Goal: Information Seeking & Learning: Learn about a topic

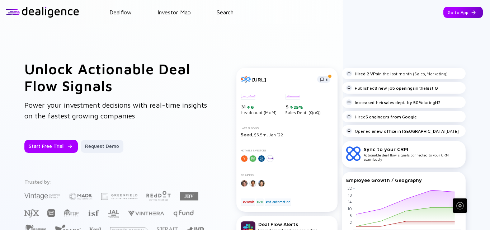
click at [451, 12] on div "Go to App" at bounding box center [462, 12] width 39 height 11
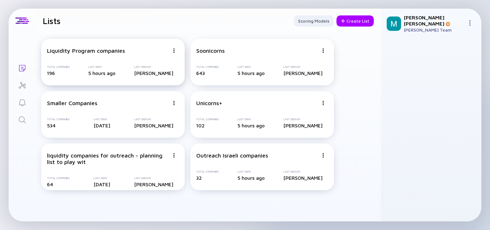
click at [113, 58] on div "Liquidity Program companies Total Companies 196 Last Seen 5 hours ago Last Seen…" at bounding box center [113, 62] width 144 height 47
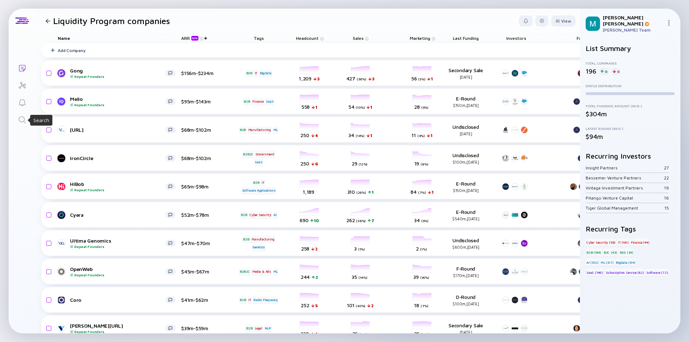
click at [22, 118] on icon "Search" at bounding box center [22, 120] width 9 height 9
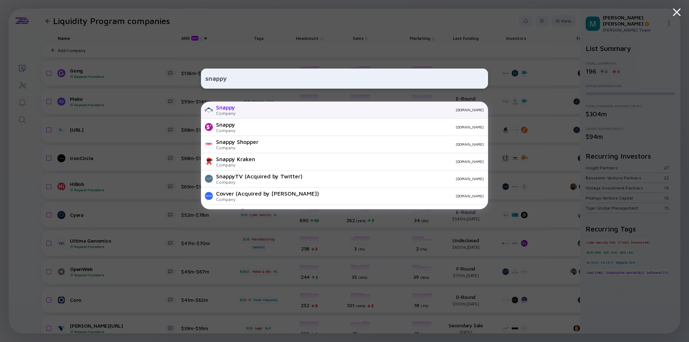
type input "snappy"
click at [235, 109] on div "Snappy" at bounding box center [225, 107] width 19 height 6
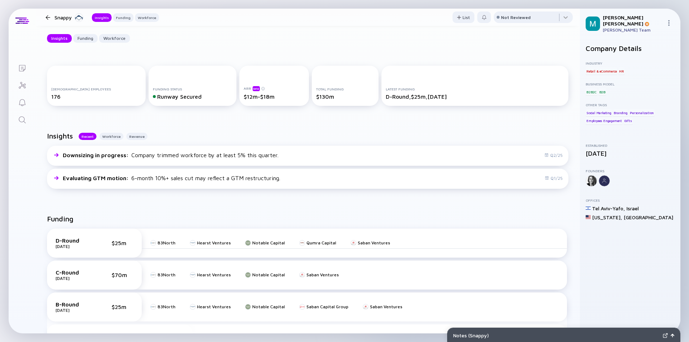
scroll to position [108, 0]
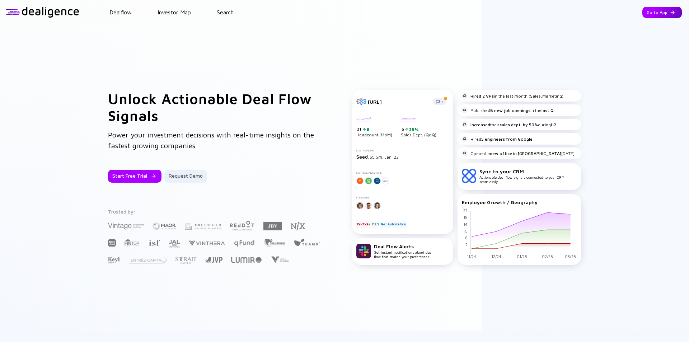
click at [654, 13] on div "Go to App" at bounding box center [661, 12] width 39 height 11
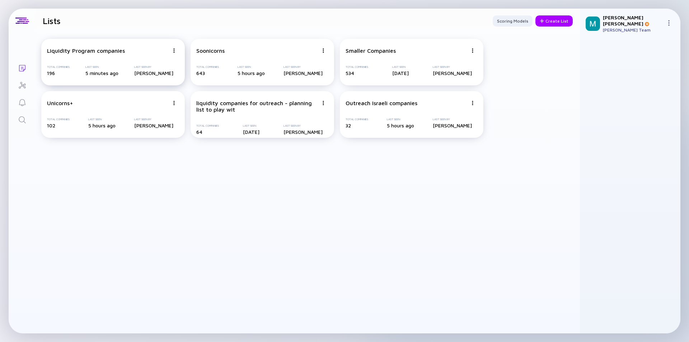
click at [105, 57] on div "Liquidity Program companies Total Companies 196 Last Seen 5 minutes ago Last Se…" at bounding box center [113, 62] width 144 height 47
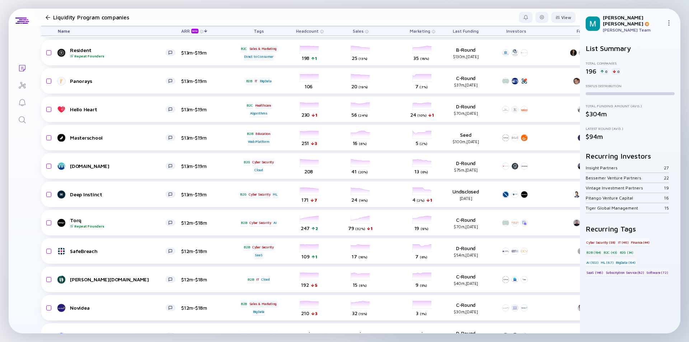
scroll to position [2785, 0]
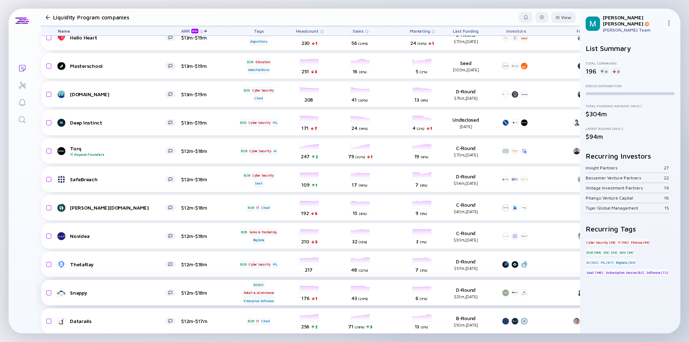
click at [145, 282] on div "Snappy $12m-$18m B2B2C Retail & eCommerce Enterprise Software headcount-snappy-…" at bounding box center [410, 292] width 738 height 25
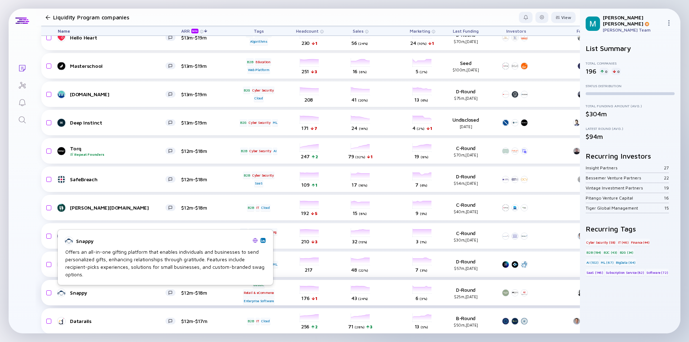
click at [151, 294] on div "Snappy" at bounding box center [117, 293] width 95 height 6
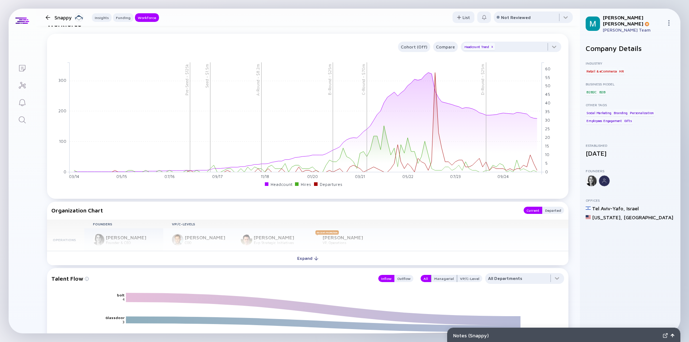
scroll to position [753, 0]
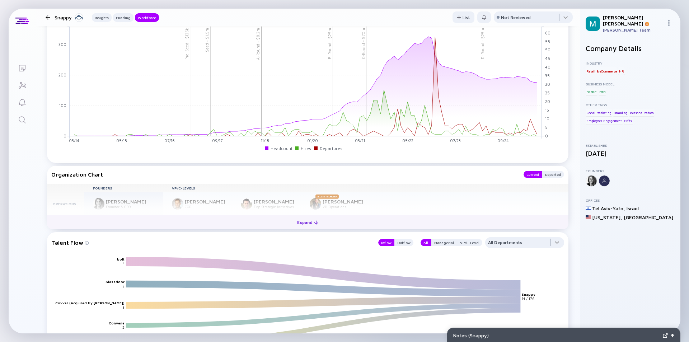
click at [301, 228] on div "Expand" at bounding box center [308, 222] width 30 height 11
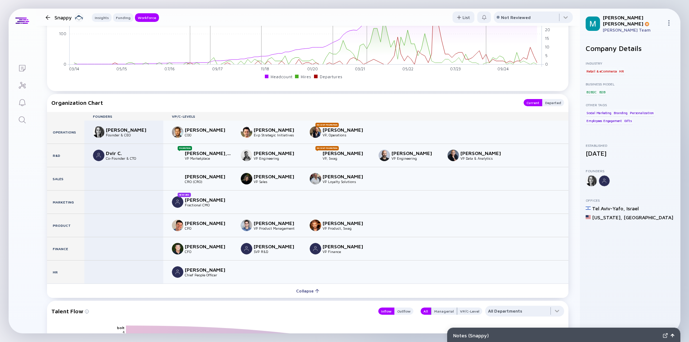
scroll to position [861, 0]
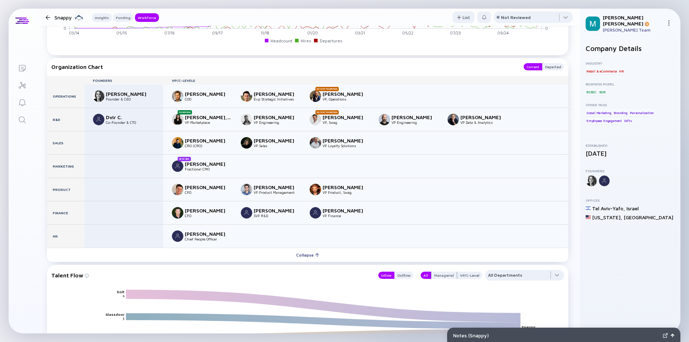
click at [47, 16] on div at bounding box center [48, 17] width 5 height 5
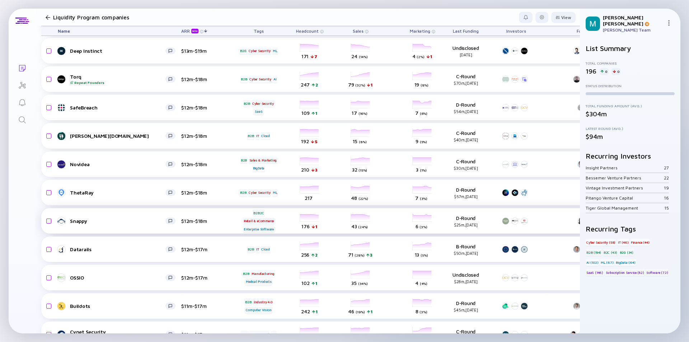
scroll to position [2892, 0]
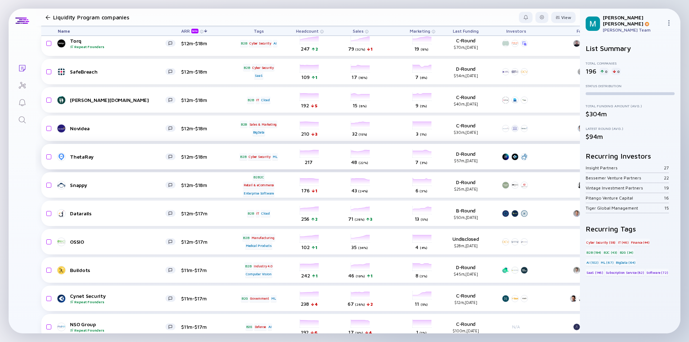
click at [112, 155] on div "ThetaRay" at bounding box center [117, 157] width 95 height 6
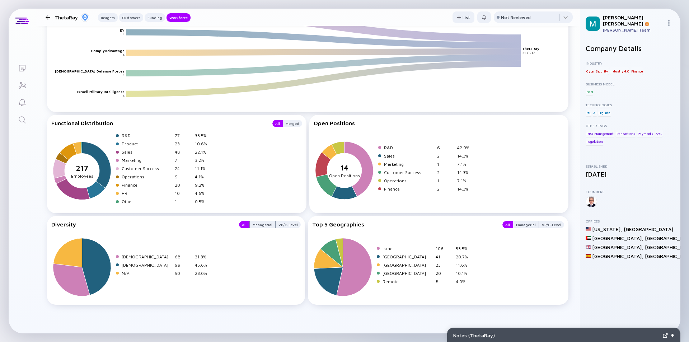
scroll to position [934, 0]
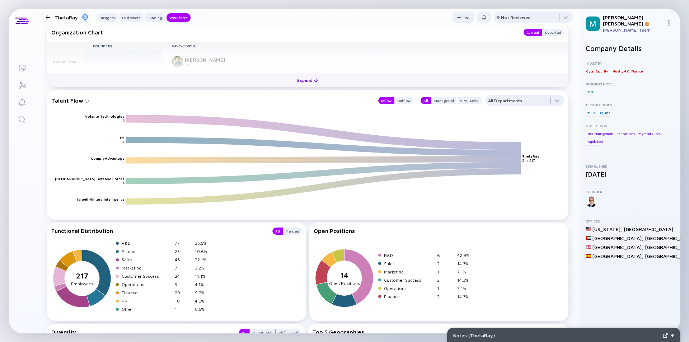
click at [305, 81] on div "Expand" at bounding box center [308, 80] width 30 height 11
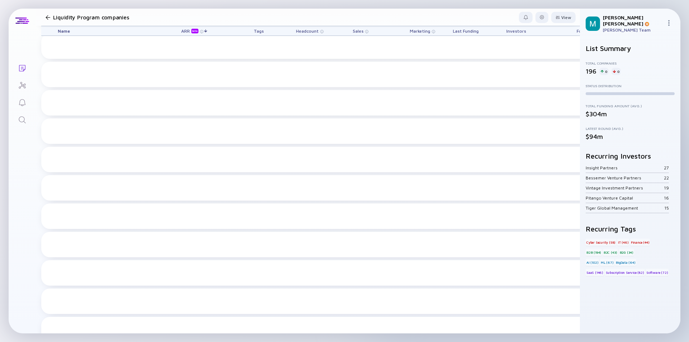
scroll to position [2892, 0]
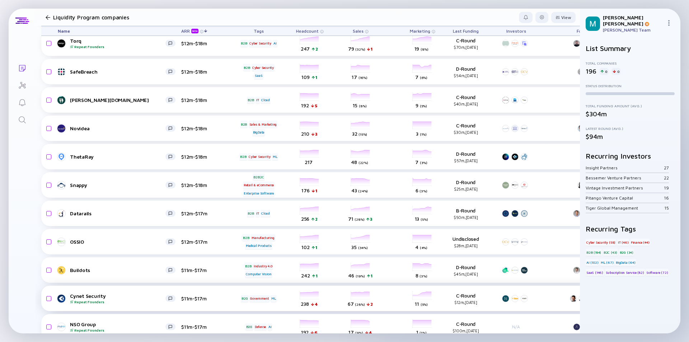
click at [127, 293] on div "Cynet Security Repeat Founders" at bounding box center [117, 298] width 95 height 11
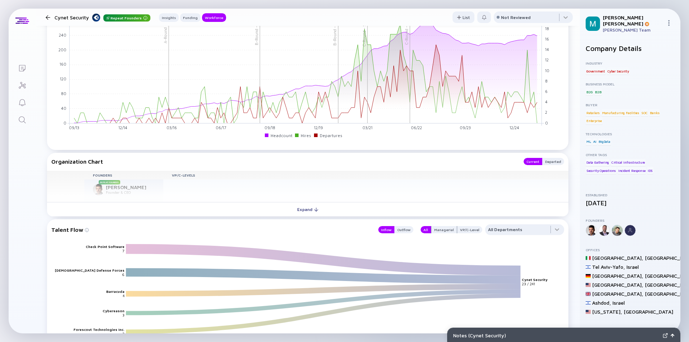
scroll to position [753, 0]
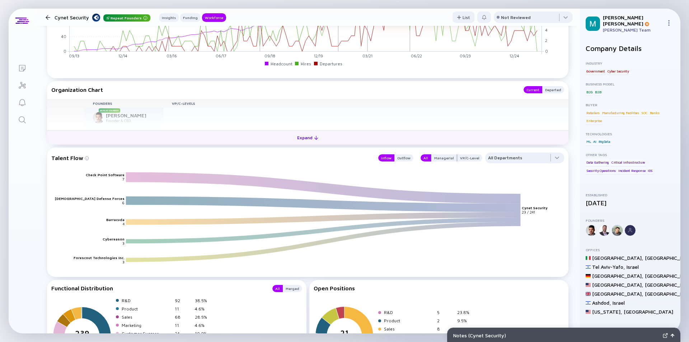
click at [301, 136] on div "Expand" at bounding box center [308, 137] width 30 height 11
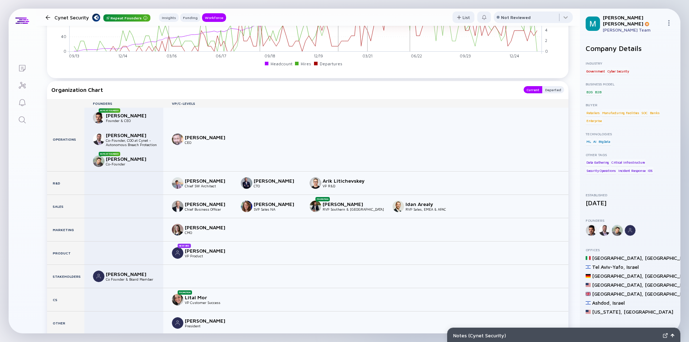
click at [47, 17] on div at bounding box center [48, 17] width 5 height 5
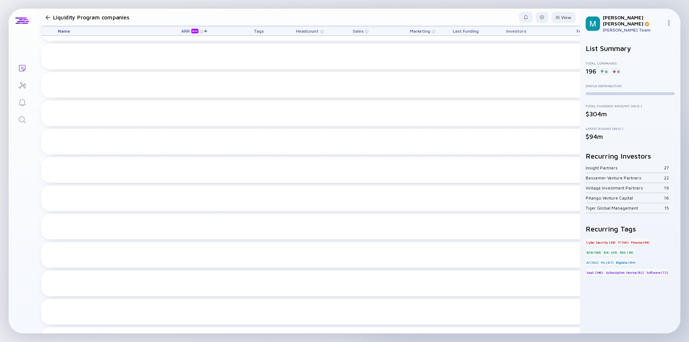
scroll to position [2892, 0]
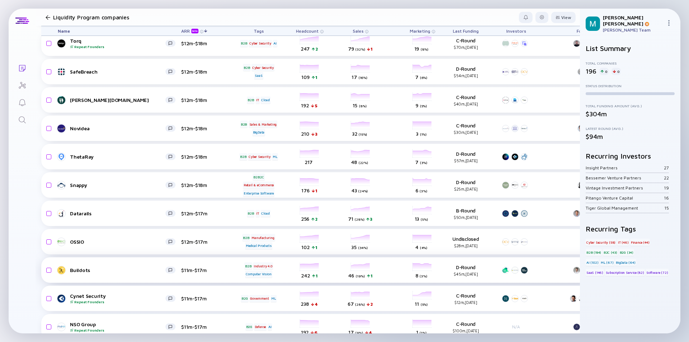
click at [129, 274] on link "Buildots" at bounding box center [119, 270] width 123 height 9
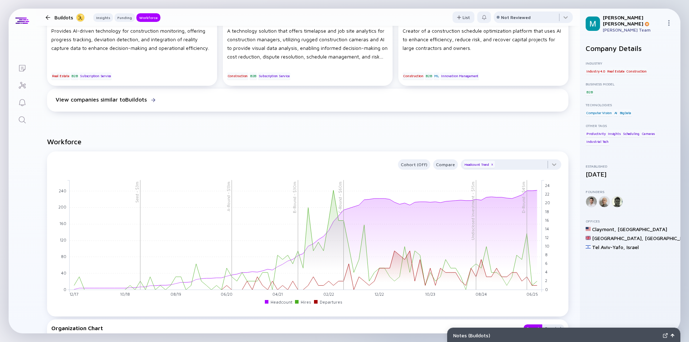
scroll to position [610, 0]
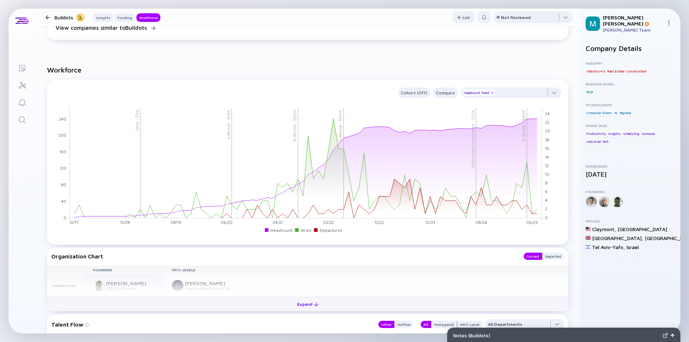
click at [303, 302] on div "Expand" at bounding box center [308, 303] width 30 height 11
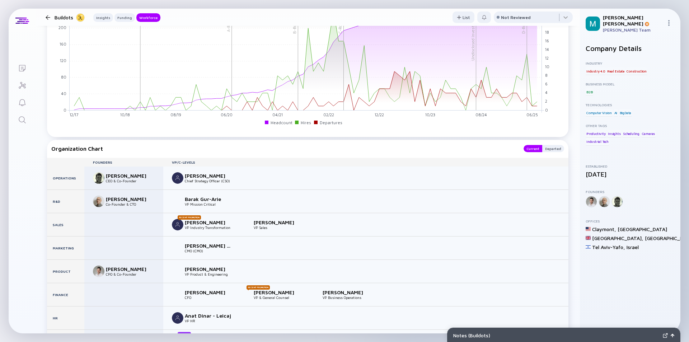
scroll to position [753, 0]
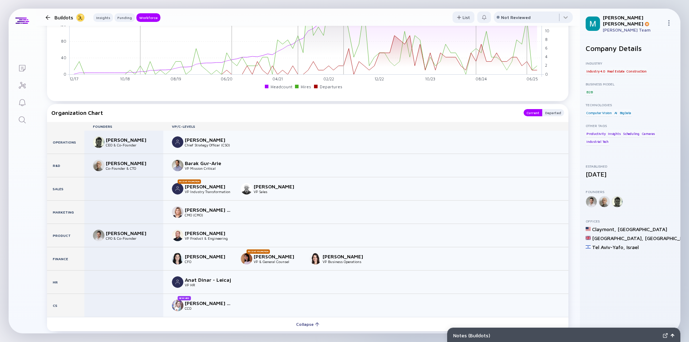
click at [46, 17] on div at bounding box center [48, 17] width 5 height 5
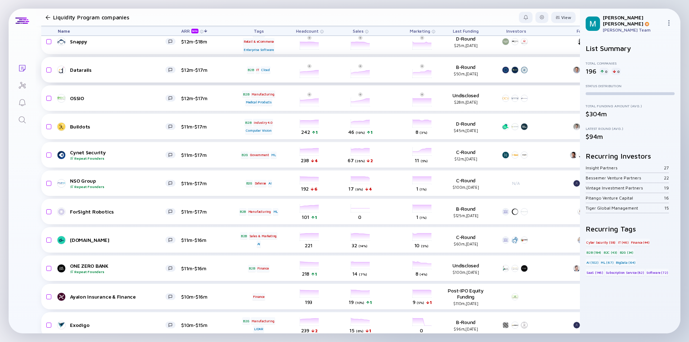
scroll to position [3000, 0]
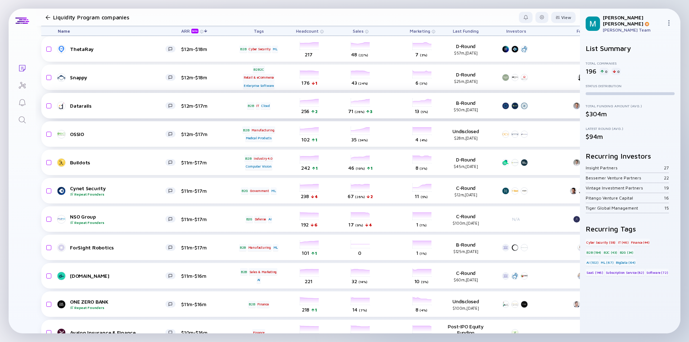
click at [124, 108] on div "Datarails" at bounding box center [117, 106] width 95 height 6
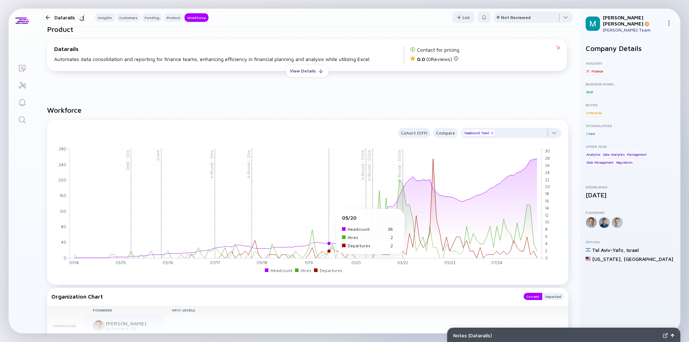
scroll to position [861, 0]
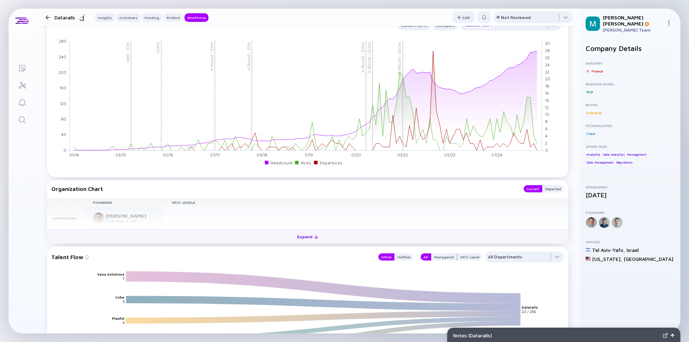
click at [307, 235] on div "Expand" at bounding box center [308, 236] width 30 height 11
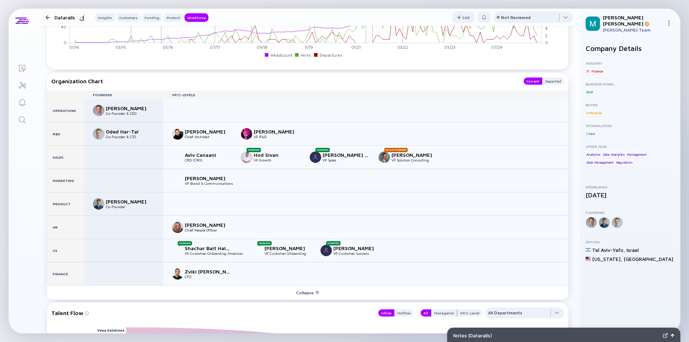
scroll to position [897, 0]
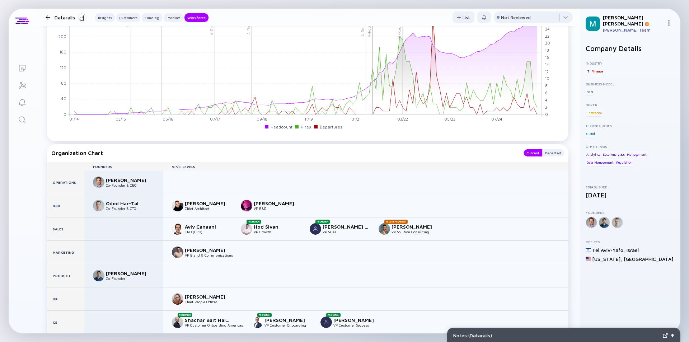
click at [47, 16] on div at bounding box center [48, 17] width 5 height 5
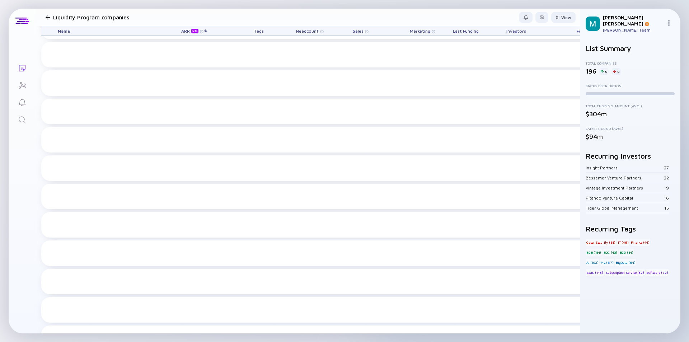
scroll to position [3000, 0]
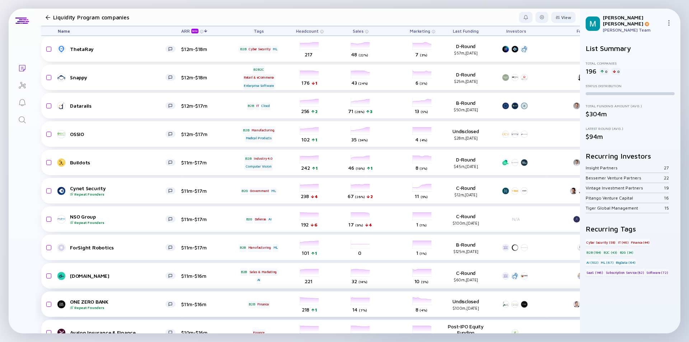
click at [144, 302] on div "ONE ZERO BANK Repeat Founders" at bounding box center [117, 303] width 95 height 11
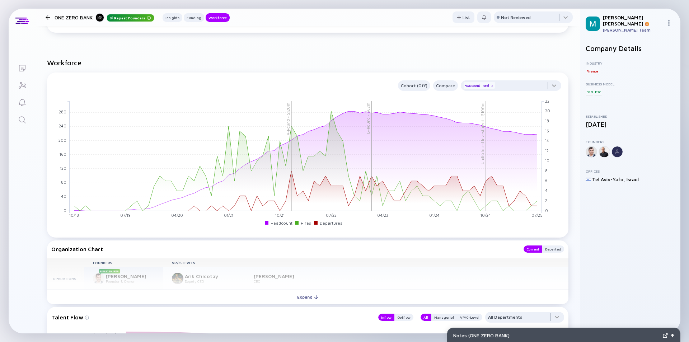
scroll to position [610, 0]
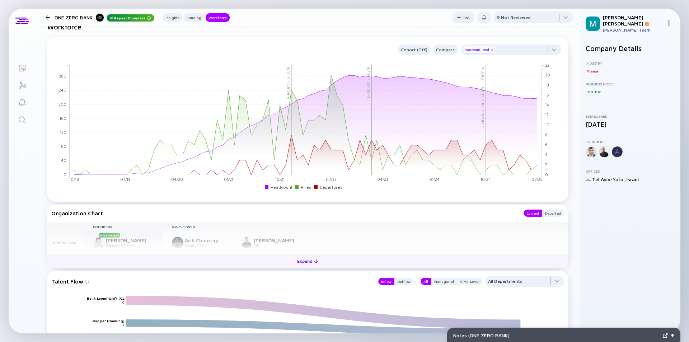
click at [309, 262] on div "Expand" at bounding box center [308, 260] width 30 height 11
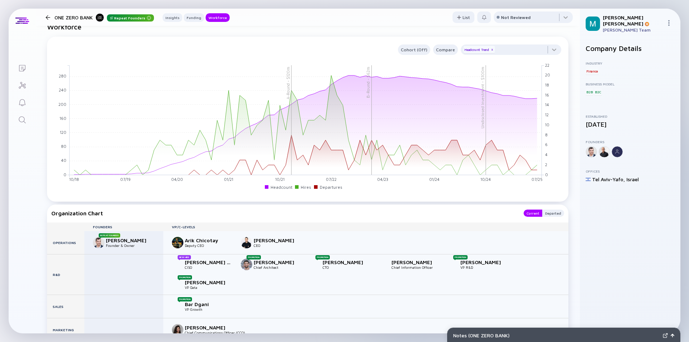
scroll to position [646, 0]
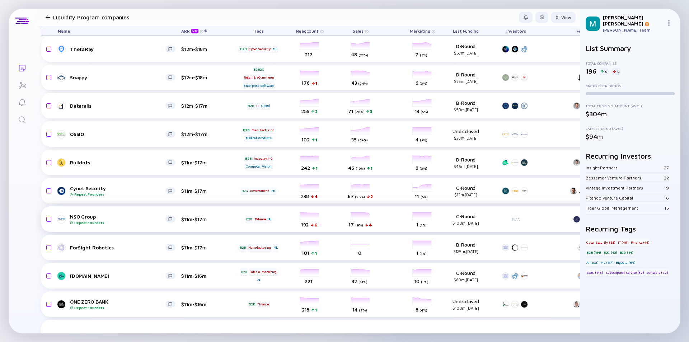
scroll to position [2964, 0]
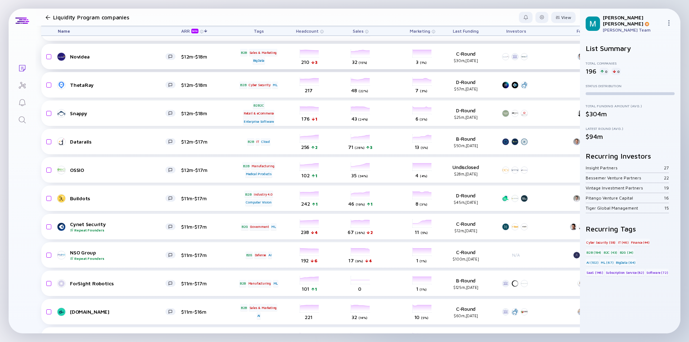
click at [124, 60] on link "Novidea" at bounding box center [119, 56] width 123 height 9
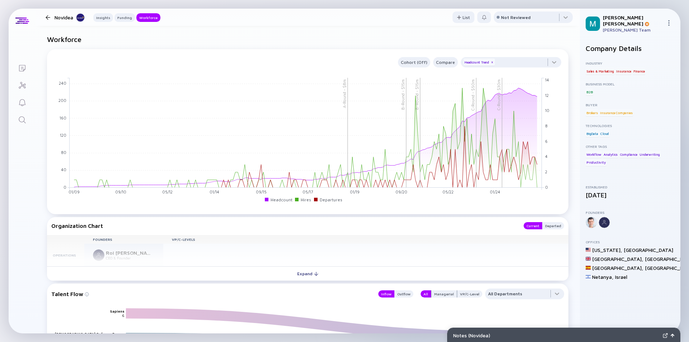
scroll to position [718, 0]
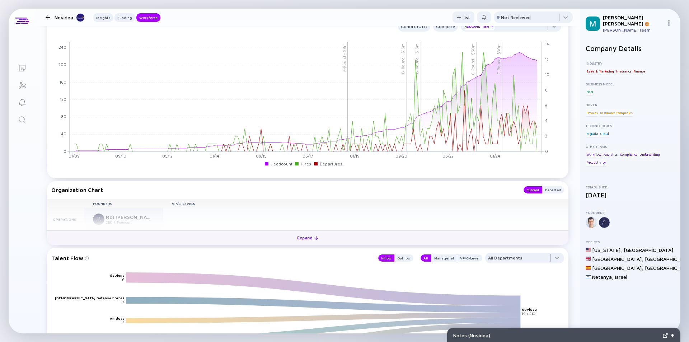
click at [301, 240] on div "Expand" at bounding box center [308, 237] width 30 height 11
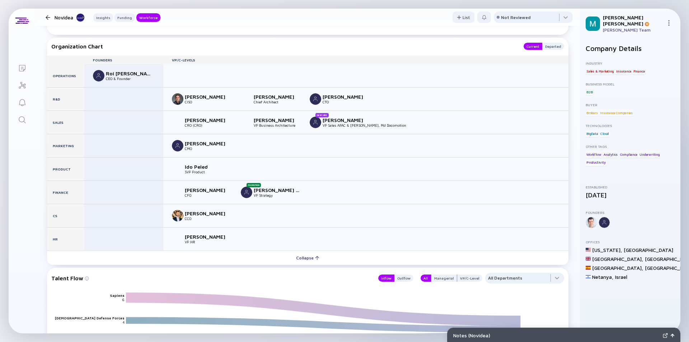
scroll to position [825, 0]
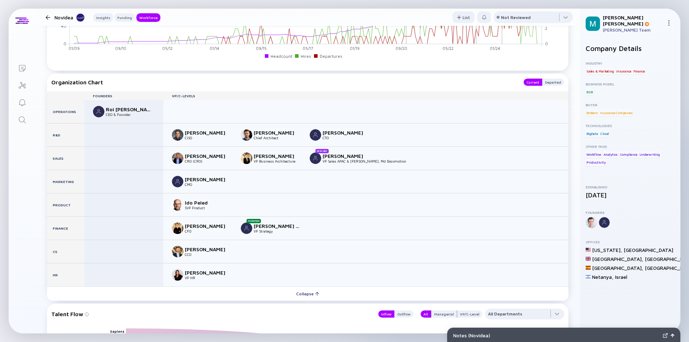
click at [46, 15] on div at bounding box center [48, 17] width 5 height 5
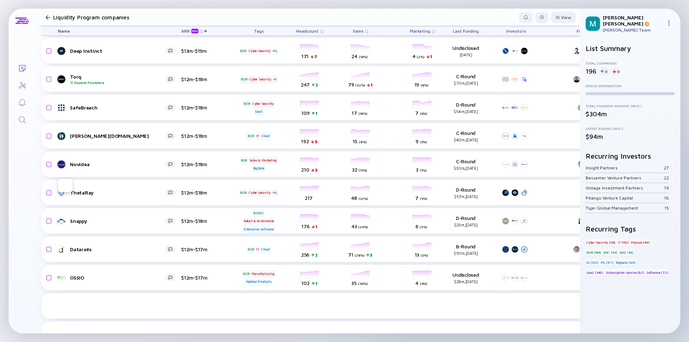
scroll to position [2785, 0]
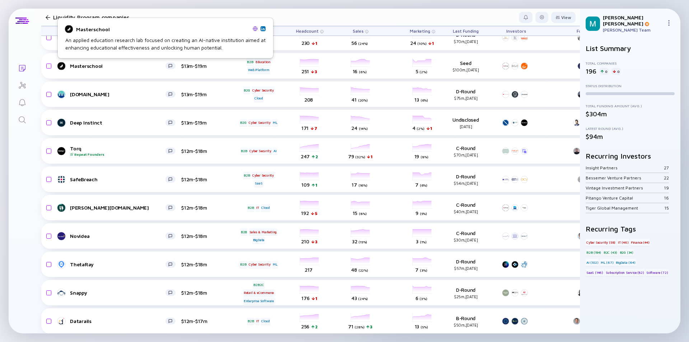
click at [124, 42] on div "An applied education research lab focused on creating an AI-native institution …" at bounding box center [165, 43] width 200 height 15
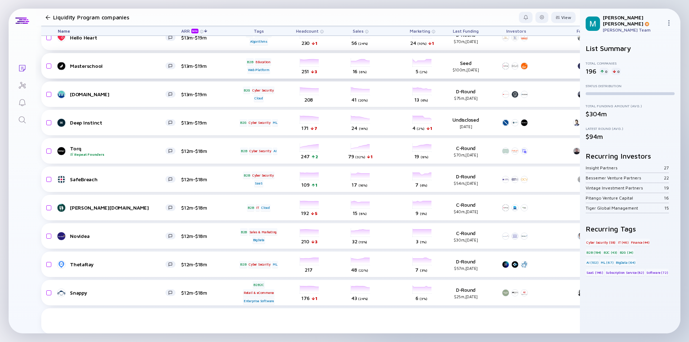
scroll to position [2749, 0]
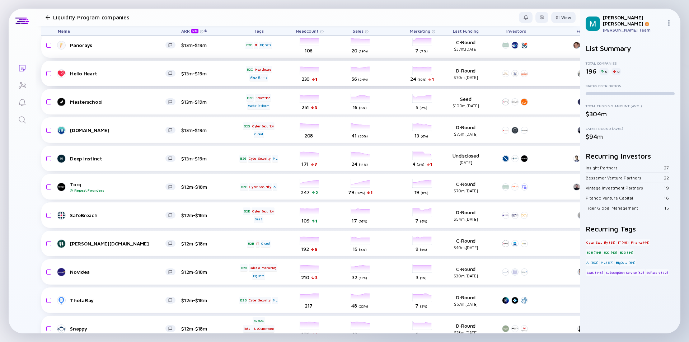
click at [129, 75] on div "Hello Heart" at bounding box center [117, 73] width 95 height 6
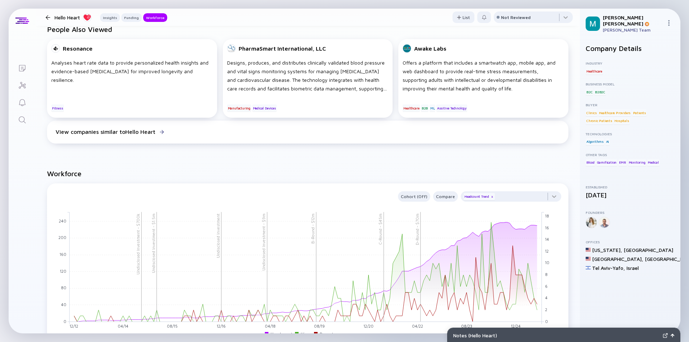
scroll to position [718, 0]
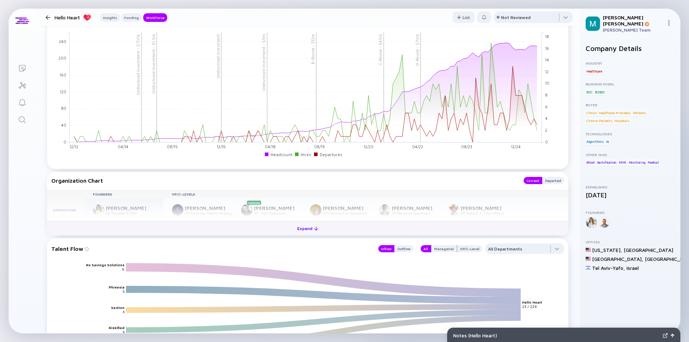
click at [311, 229] on div "Expand" at bounding box center [308, 228] width 30 height 11
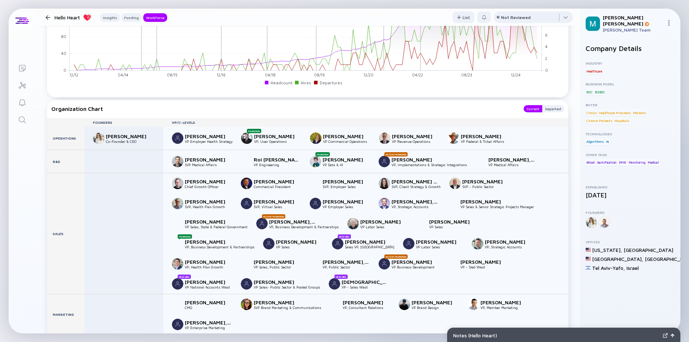
scroll to position [825, 0]
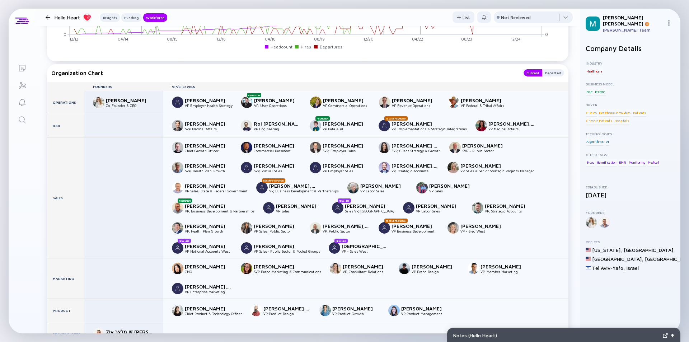
click at [47, 19] on div at bounding box center [48, 17] width 5 height 5
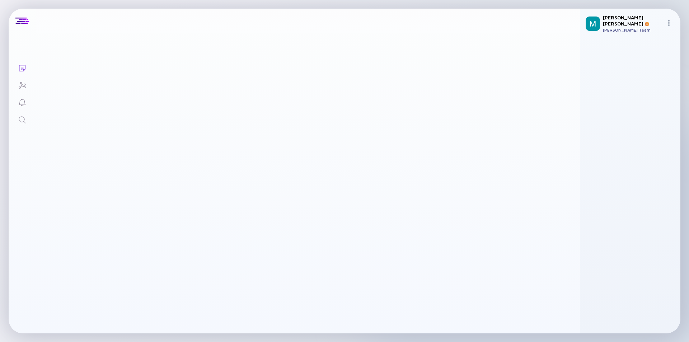
scroll to position [2749, 0]
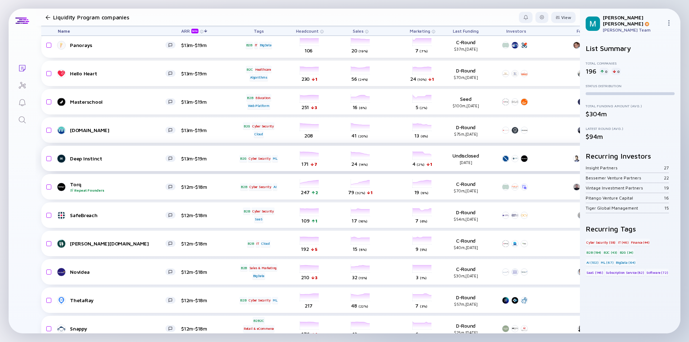
click at [126, 160] on div "Deep Instinct" at bounding box center [117, 158] width 95 height 6
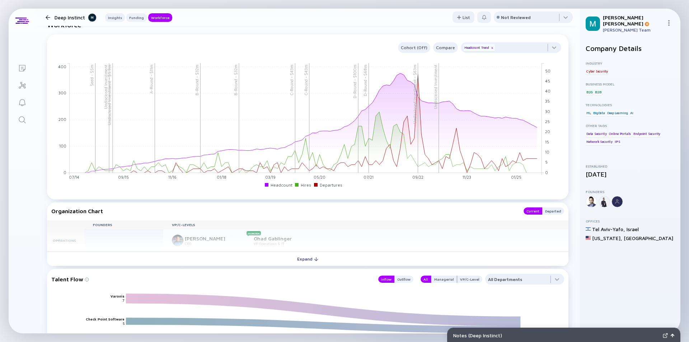
scroll to position [682, 0]
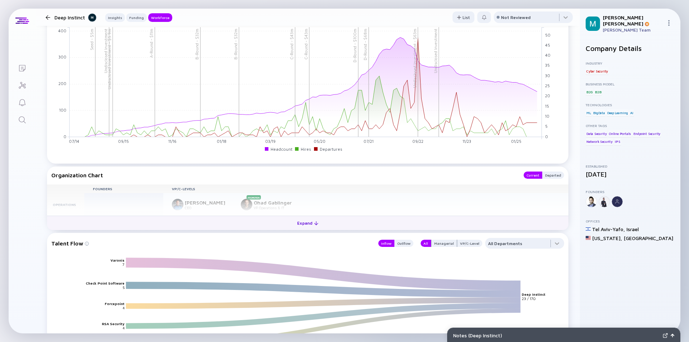
click at [304, 222] on div "Expand" at bounding box center [308, 222] width 30 height 11
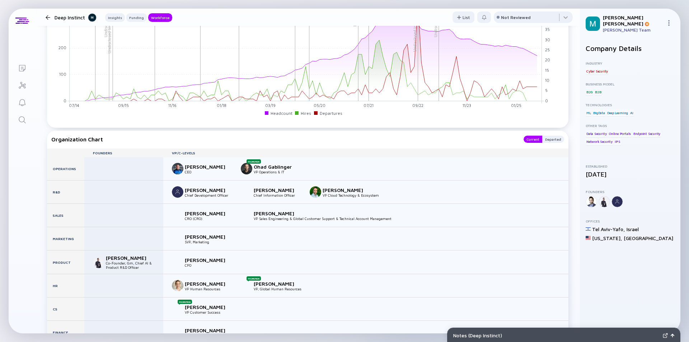
scroll to position [753, 0]
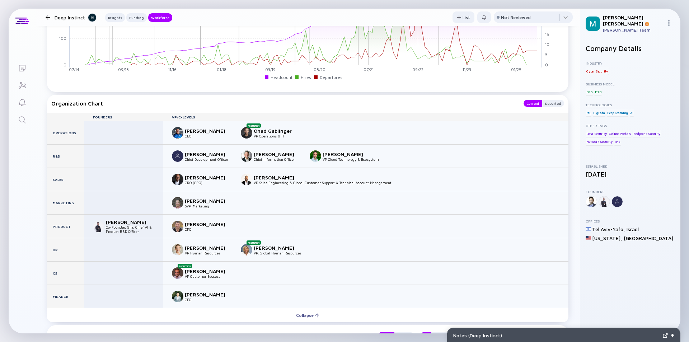
click at [44, 15] on div at bounding box center [48, 17] width 10 height 5
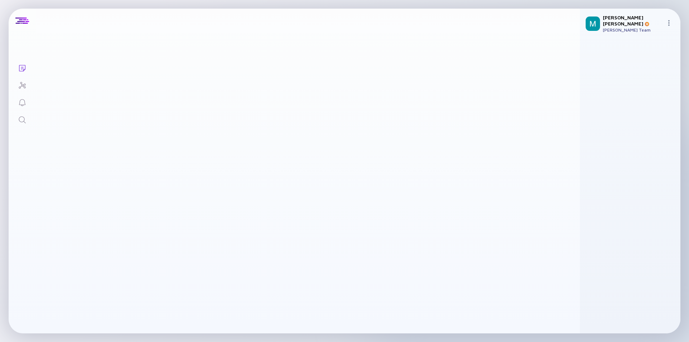
scroll to position [2749, 0]
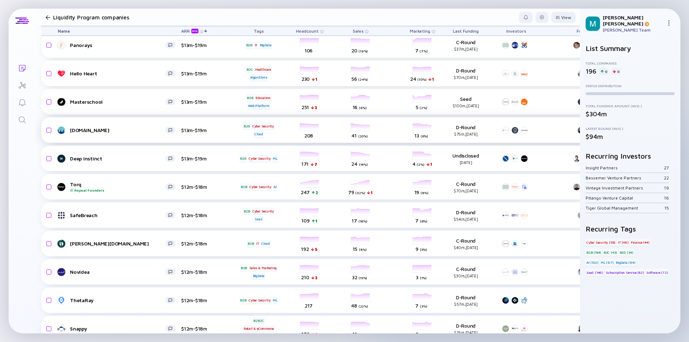
click at [121, 131] on div "[DOMAIN_NAME]" at bounding box center [117, 130] width 95 height 6
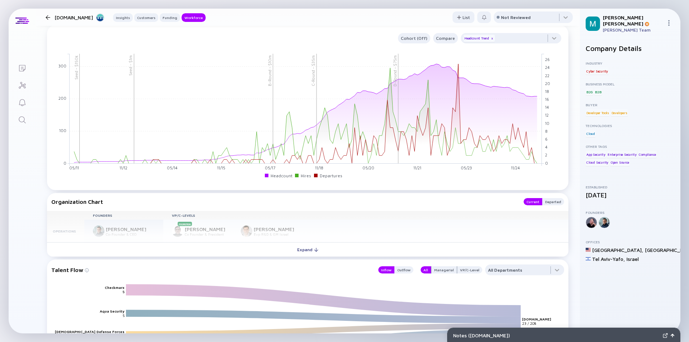
scroll to position [789, 0]
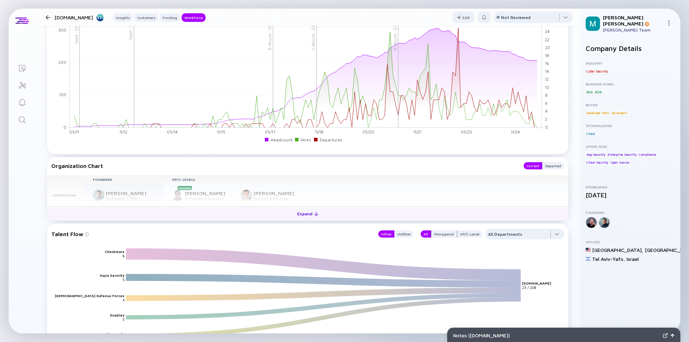
click at [309, 213] on div "Expand" at bounding box center [308, 213] width 30 height 11
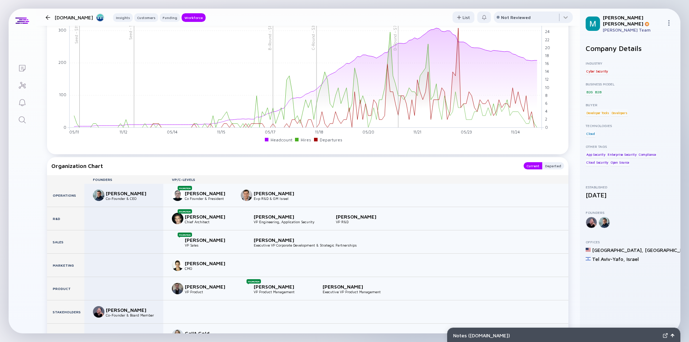
scroll to position [861, 0]
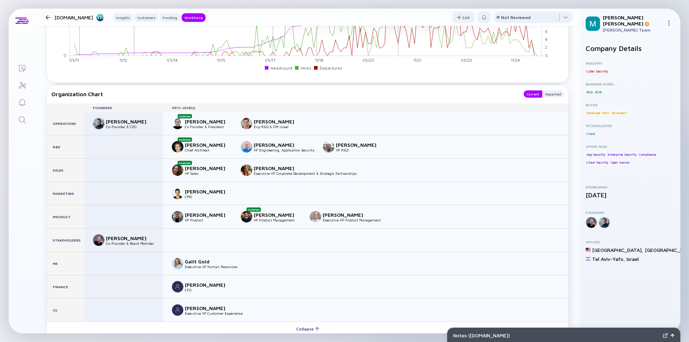
click at [46, 16] on div at bounding box center [48, 17] width 5 height 5
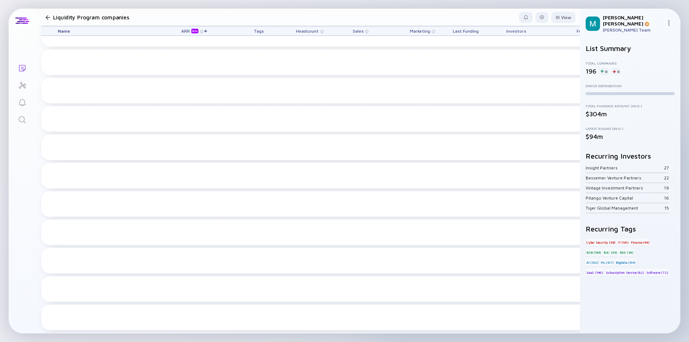
scroll to position [2749, 0]
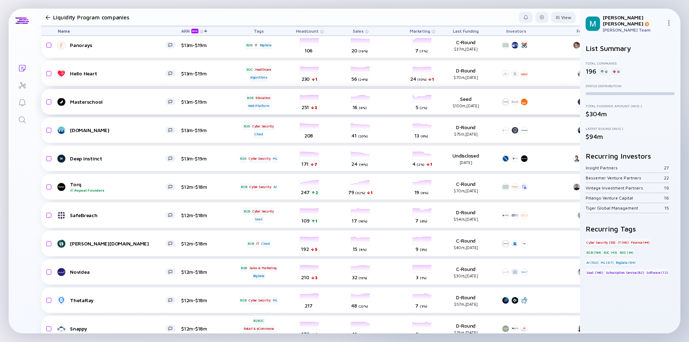
click at [131, 104] on div "Masterschool" at bounding box center [117, 102] width 95 height 6
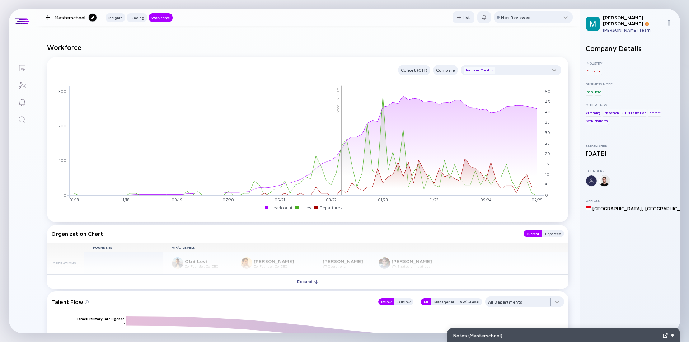
scroll to position [682, 0]
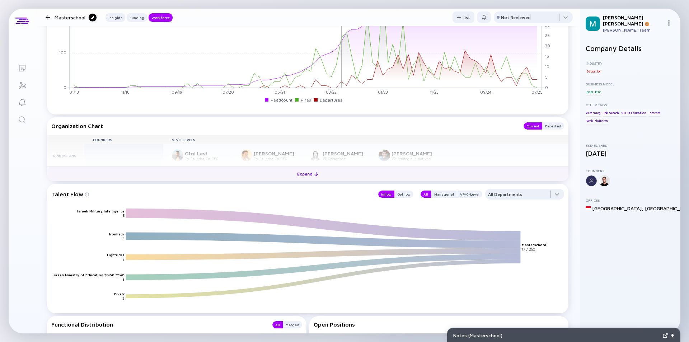
click at [302, 176] on div "Expand" at bounding box center [308, 173] width 30 height 11
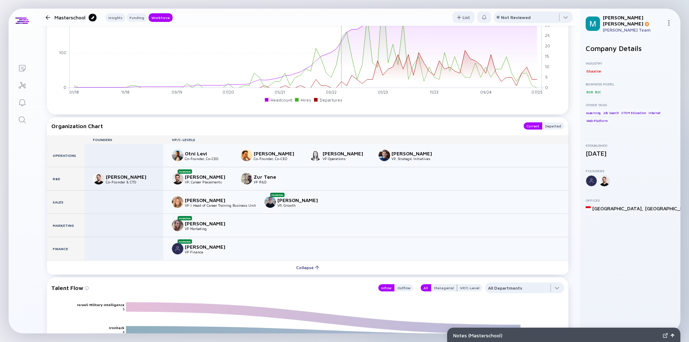
click at [46, 18] on div at bounding box center [48, 17] width 5 height 5
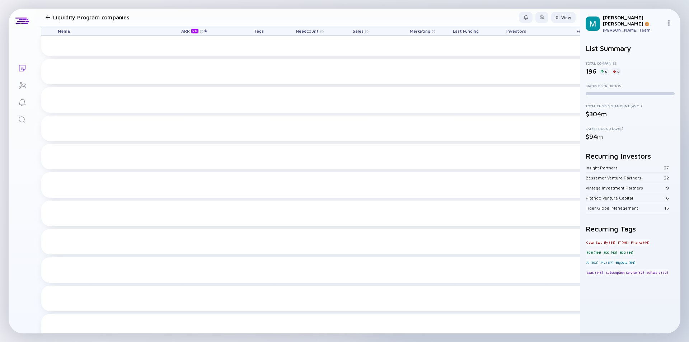
scroll to position [2749, 0]
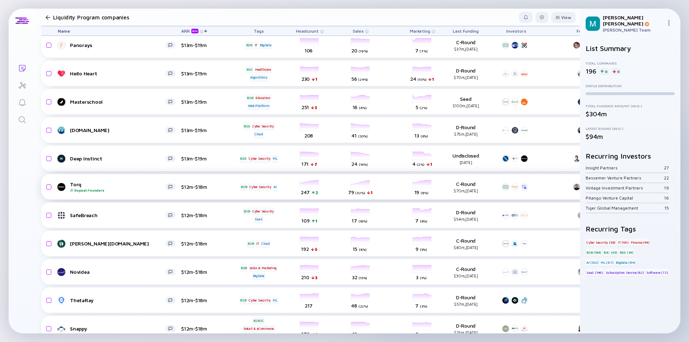
click at [142, 186] on div "Torq Repeat Founders" at bounding box center [117, 186] width 95 height 11
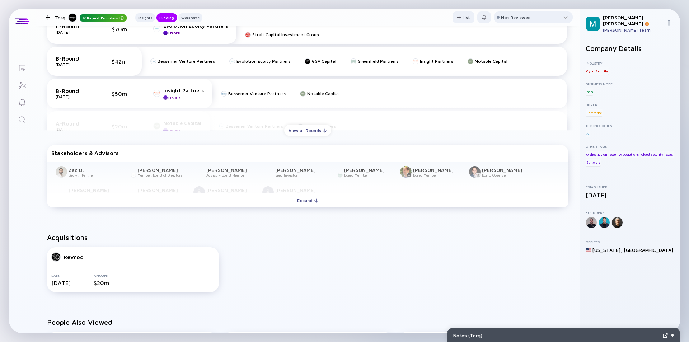
scroll to position [431, 0]
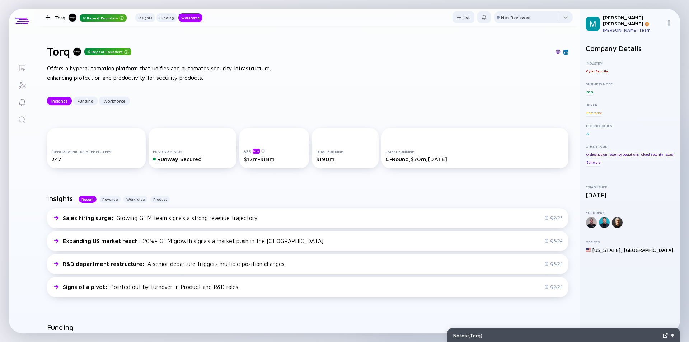
scroll to position [789, 0]
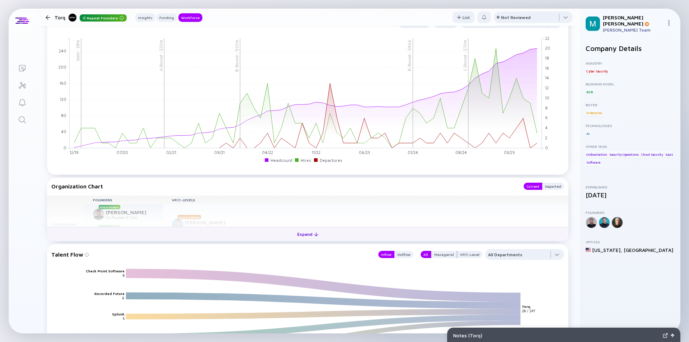
click at [304, 235] on div "Expand" at bounding box center [308, 234] width 30 height 11
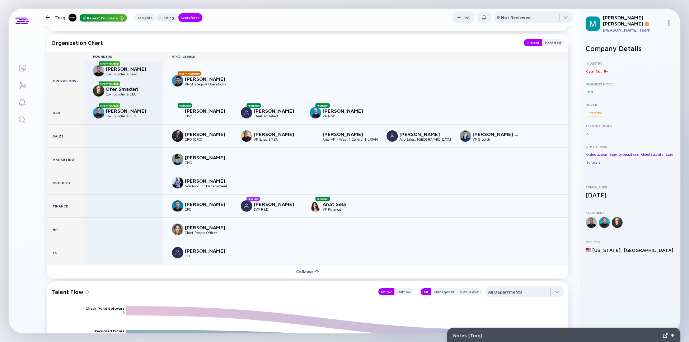
scroll to position [969, 0]
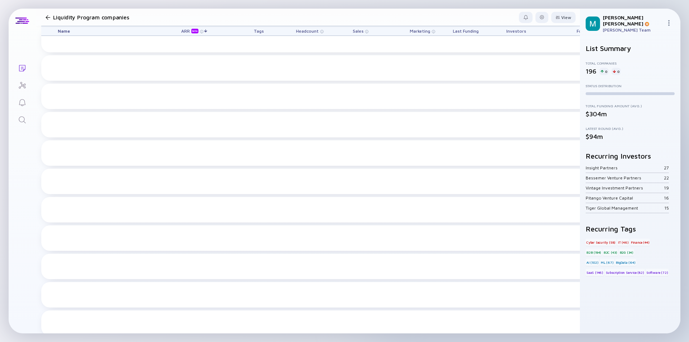
scroll to position [2749, 0]
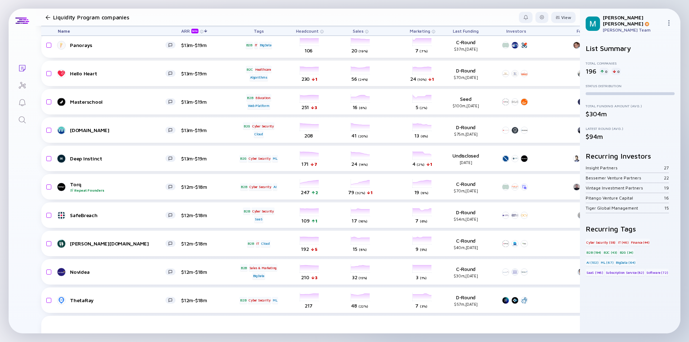
click at [133, 22] on div "Resident Repeat Founders" at bounding box center [117, 16] width 95 height 11
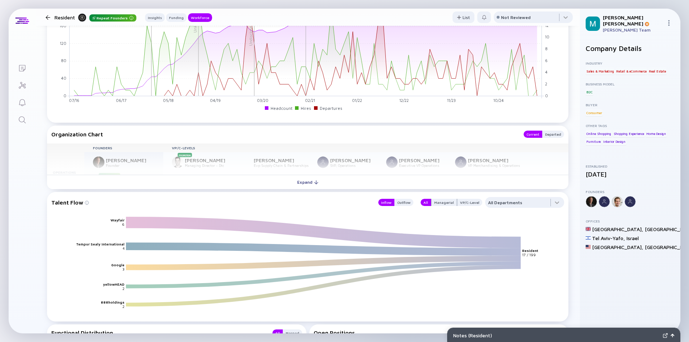
scroll to position [789, 0]
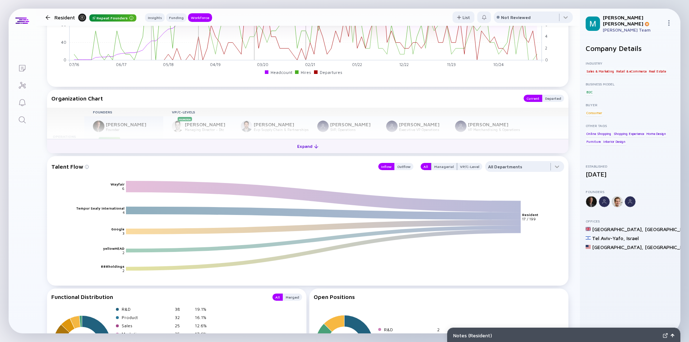
click at [296, 149] on div "Expand" at bounding box center [308, 146] width 30 height 11
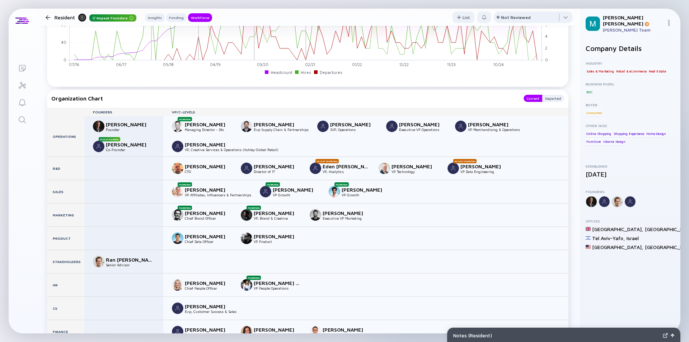
click at [50, 21] on div "Resident Repeat Founders Insights Funding Workforce" at bounding box center [127, 17] width 169 height 9
click at [46, 18] on div at bounding box center [48, 17] width 5 height 5
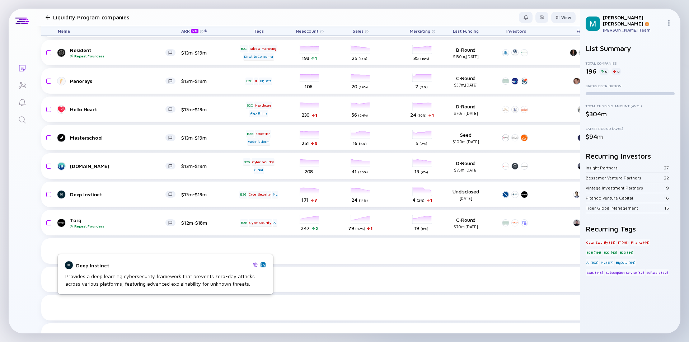
scroll to position [2605, 0]
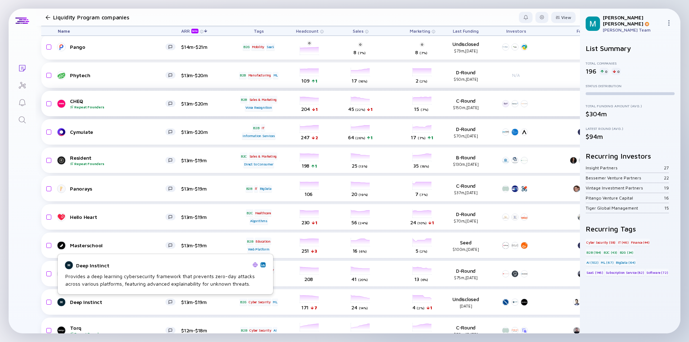
click at [117, 101] on div "CHEQ Repeat Founders" at bounding box center [117, 103] width 95 height 11
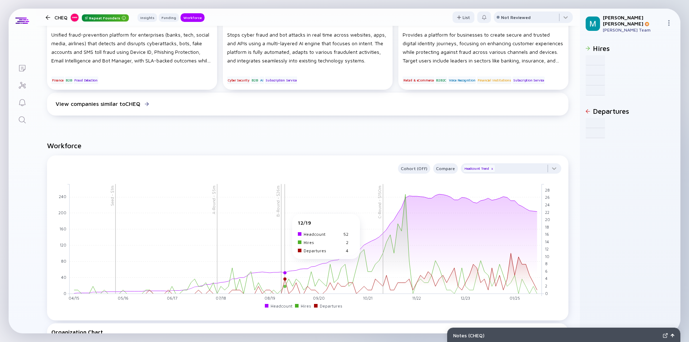
scroll to position [753, 0]
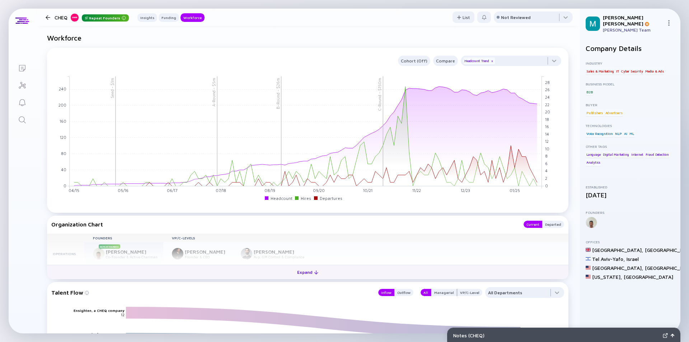
click at [305, 273] on div "Expand" at bounding box center [308, 272] width 30 height 11
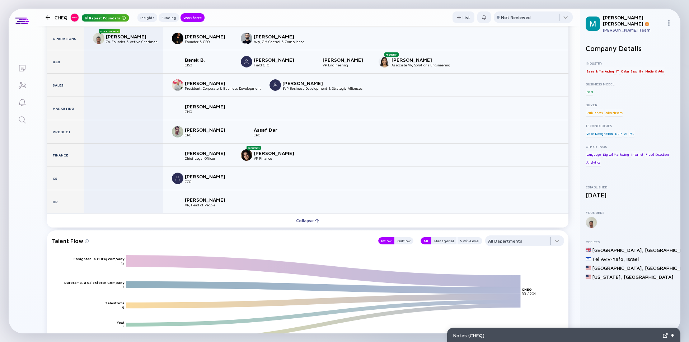
scroll to position [933, 0]
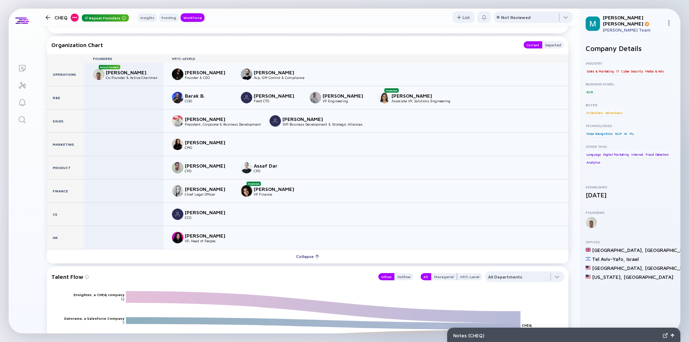
click at [50, 19] on div at bounding box center [48, 17] width 5 height 5
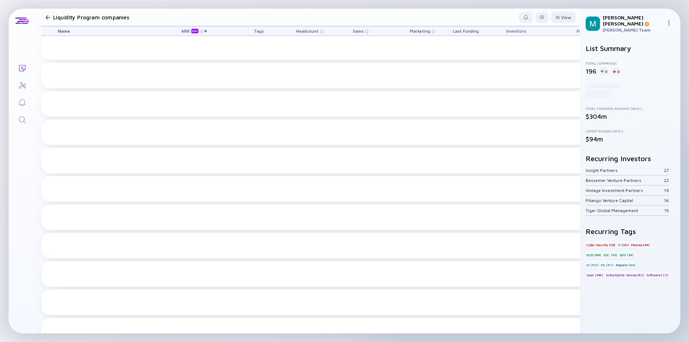
scroll to position [2605, 0]
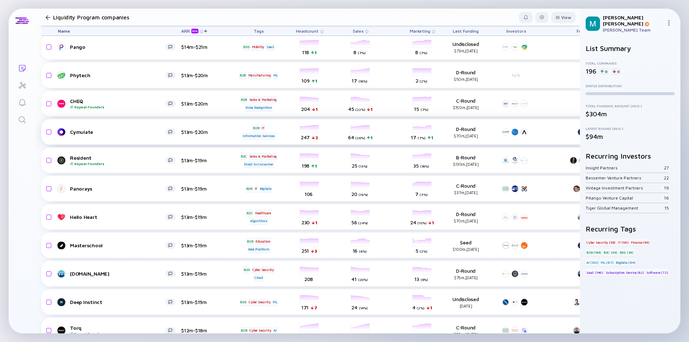
click at [118, 131] on div "Cymulate" at bounding box center [117, 132] width 95 height 6
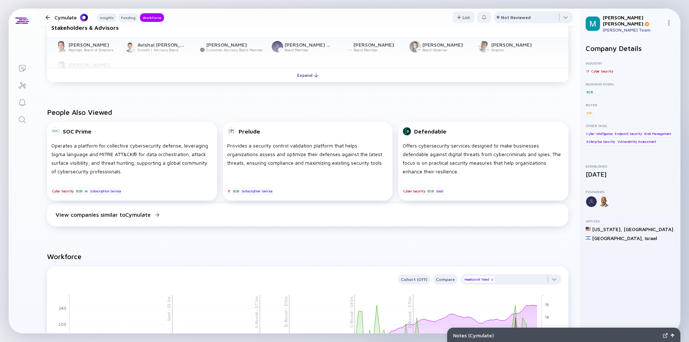
scroll to position [789, 0]
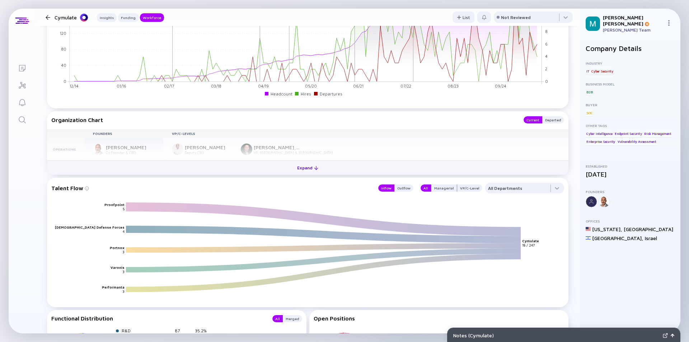
click at [305, 168] on div "Expand" at bounding box center [308, 167] width 30 height 11
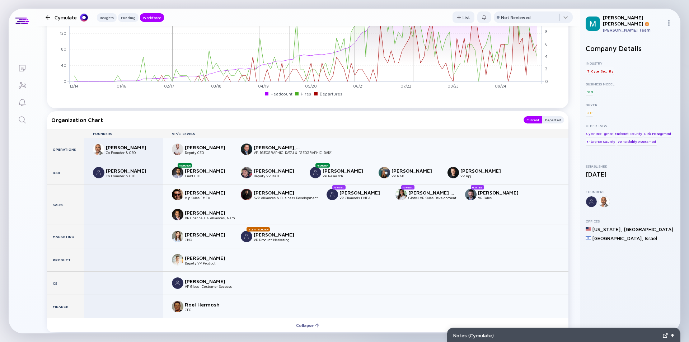
click at [47, 15] on div at bounding box center [48, 17] width 5 height 5
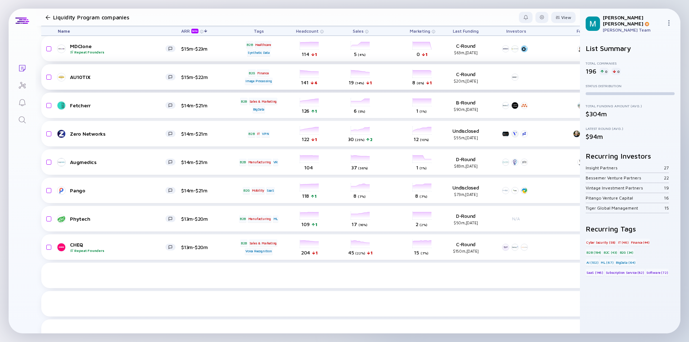
scroll to position [2390, 0]
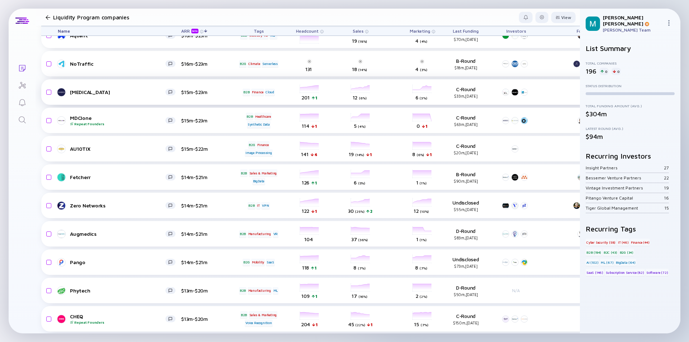
click at [136, 93] on div "[MEDICAL_DATA]" at bounding box center [117, 92] width 95 height 6
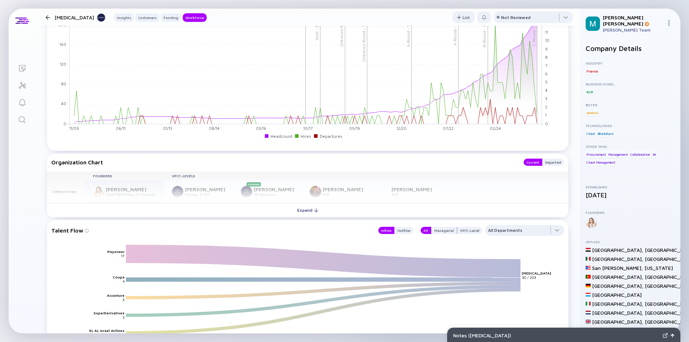
scroll to position [861, 0]
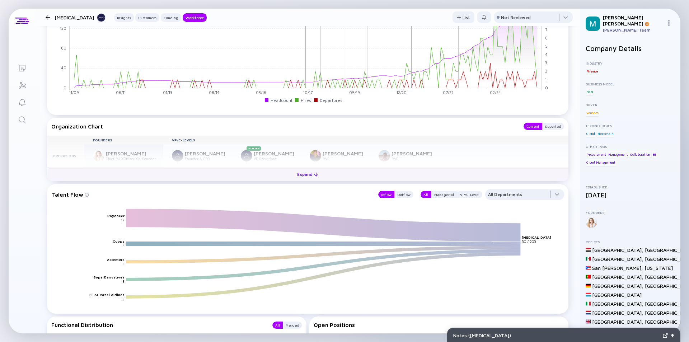
click at [306, 175] on div "Expand" at bounding box center [308, 174] width 30 height 11
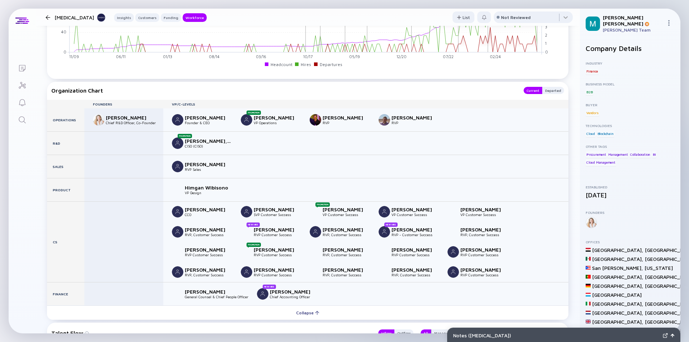
scroll to position [933, 0]
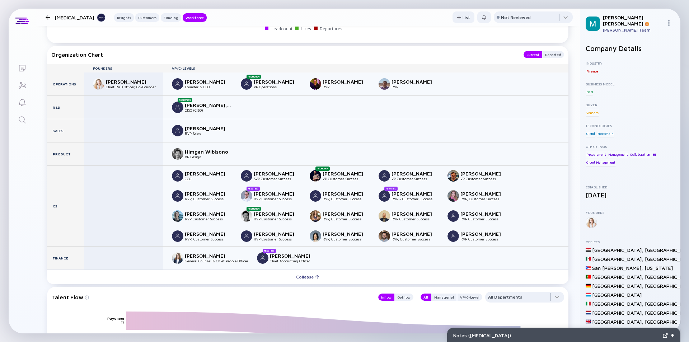
click at [48, 17] on div at bounding box center [48, 17] width 5 height 5
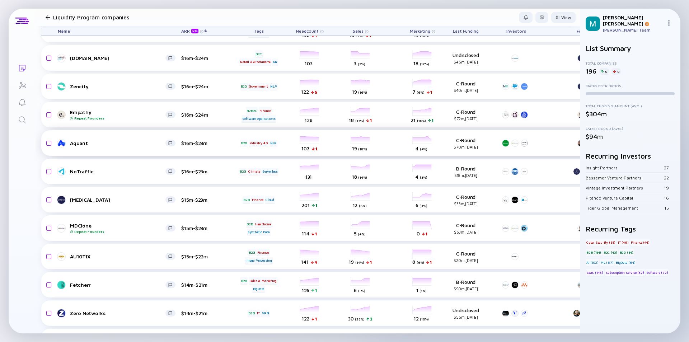
scroll to position [2175, 0]
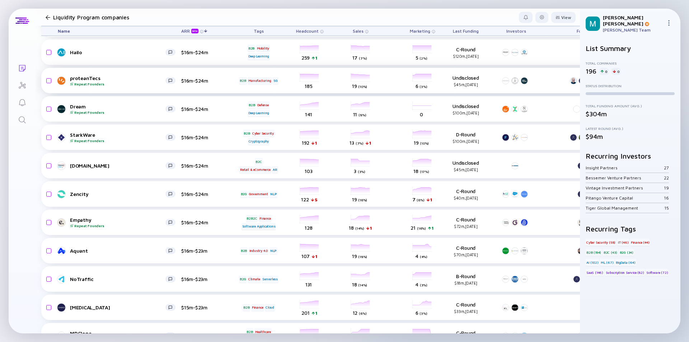
click at [125, 83] on div "Repeat Founders" at bounding box center [117, 84] width 95 height 4
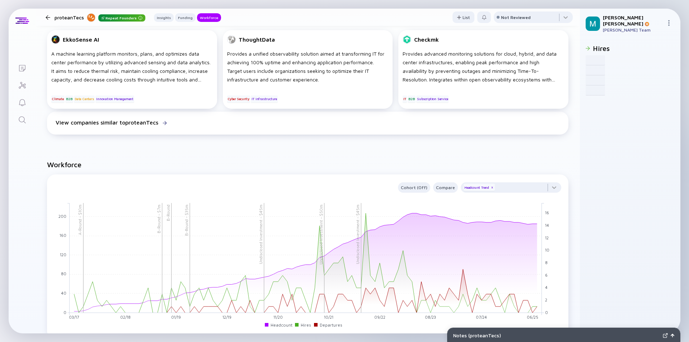
scroll to position [718, 0]
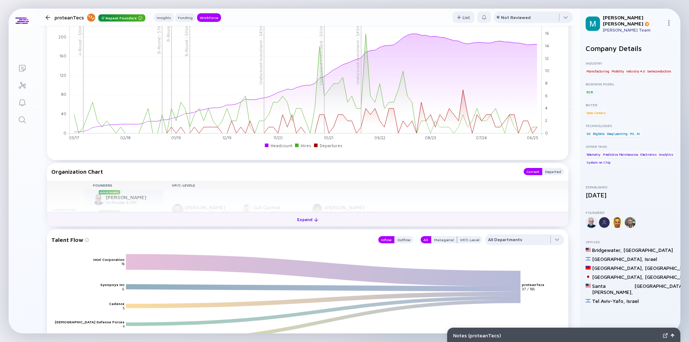
click at [304, 219] on div "Expand" at bounding box center [308, 219] width 30 height 11
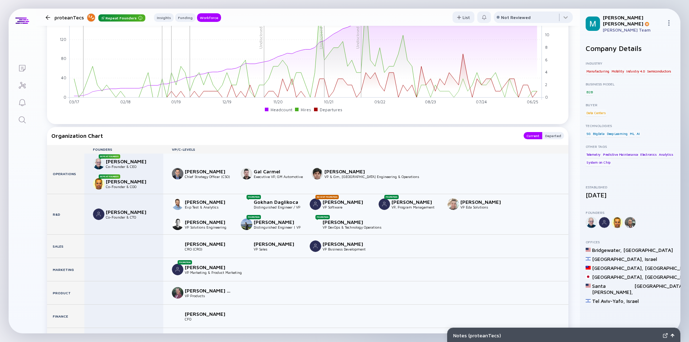
scroll to position [825, 0]
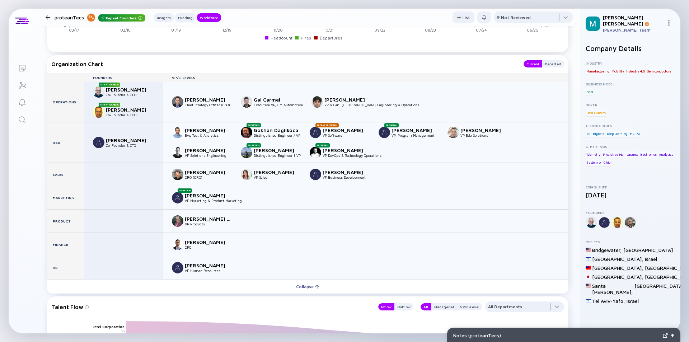
click at [47, 15] on div at bounding box center [48, 17] width 5 height 5
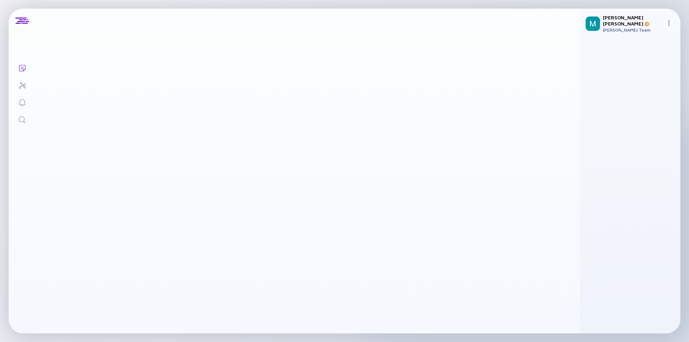
scroll to position [2175, 0]
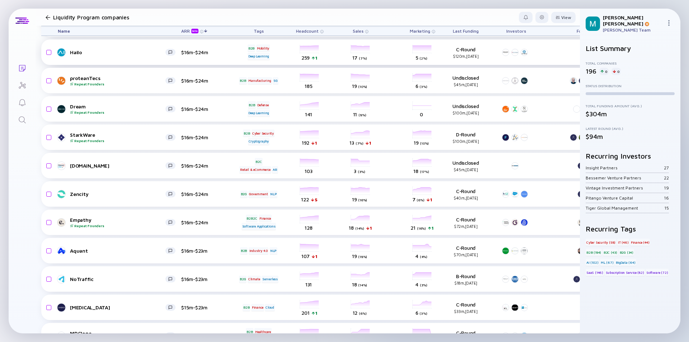
click at [98, 52] on div "Hailo" at bounding box center [117, 52] width 95 height 6
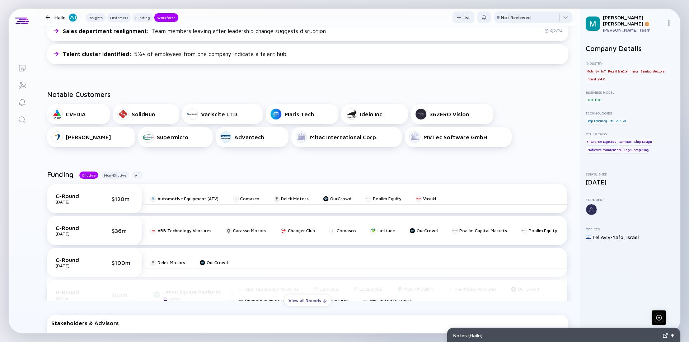
scroll to position [610, 0]
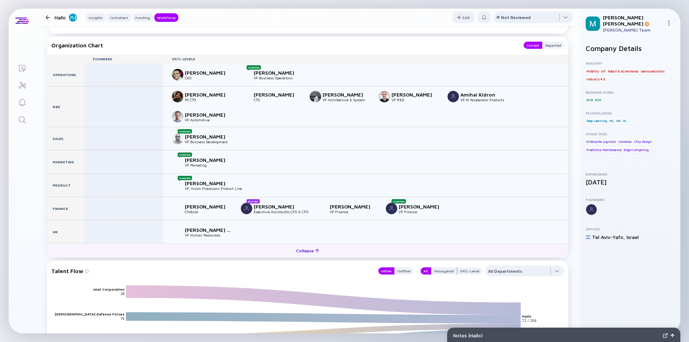
scroll to position [1005, 0]
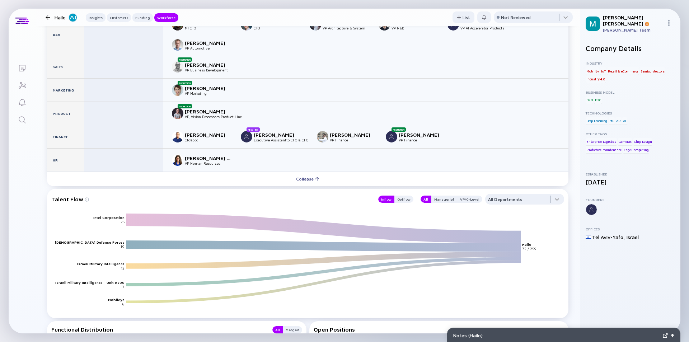
drag, startPoint x: 46, startPoint y: 17, endPoint x: 48, endPoint y: 20, distance: 3.9
click at [47, 19] on div at bounding box center [48, 17] width 5 height 5
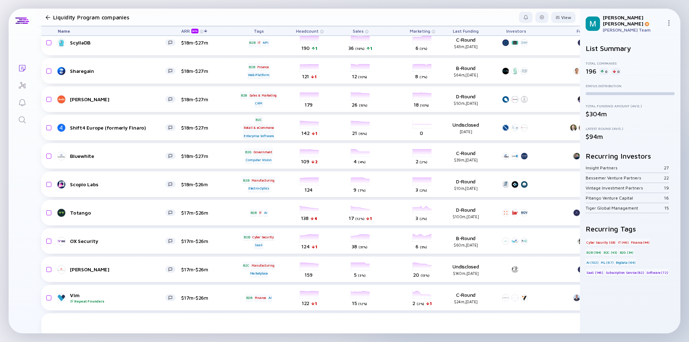
scroll to position [1780, 0]
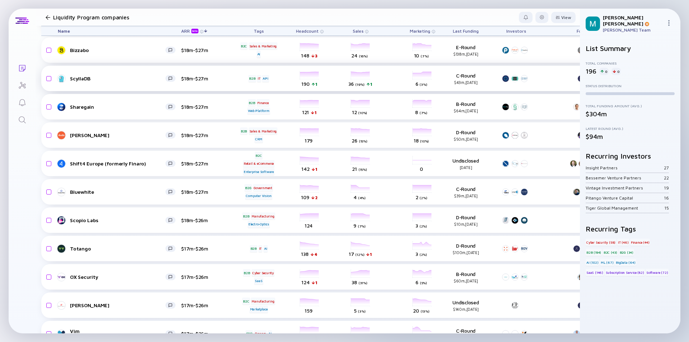
click at [125, 79] on div "ScyllaDB" at bounding box center [117, 78] width 95 height 6
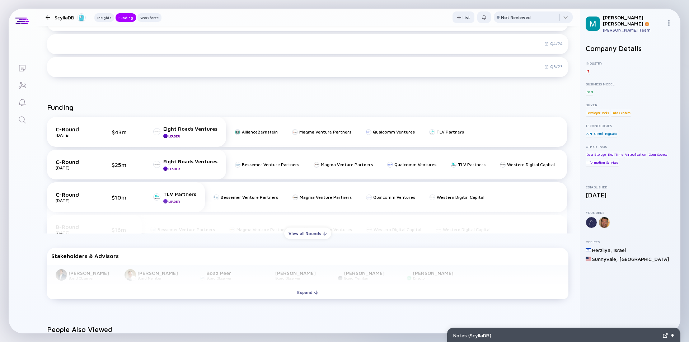
scroll to position [359, 0]
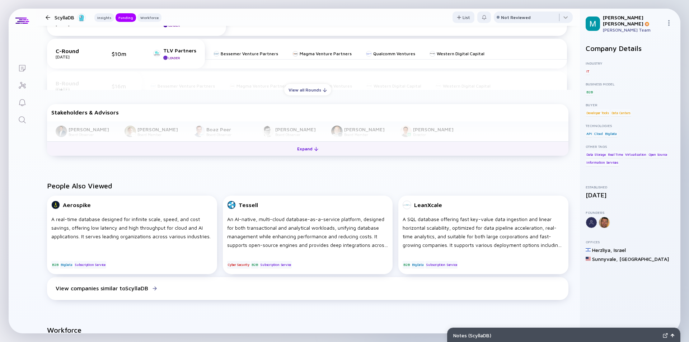
click at [298, 147] on div "Expand" at bounding box center [308, 148] width 30 height 11
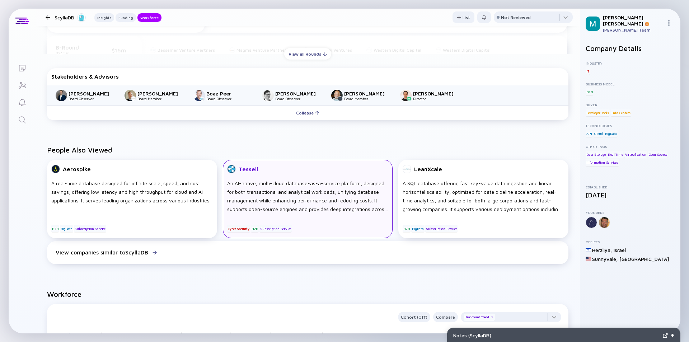
scroll to position [431, 0]
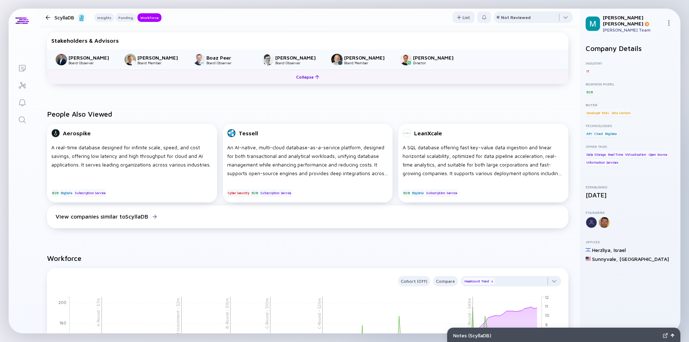
click at [301, 78] on div "Collapse" at bounding box center [308, 76] width 32 height 11
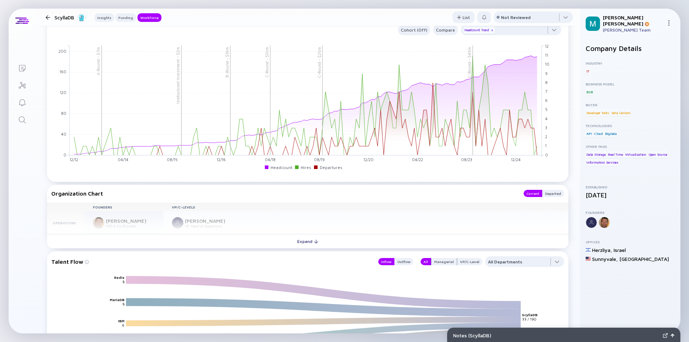
scroll to position [753, 0]
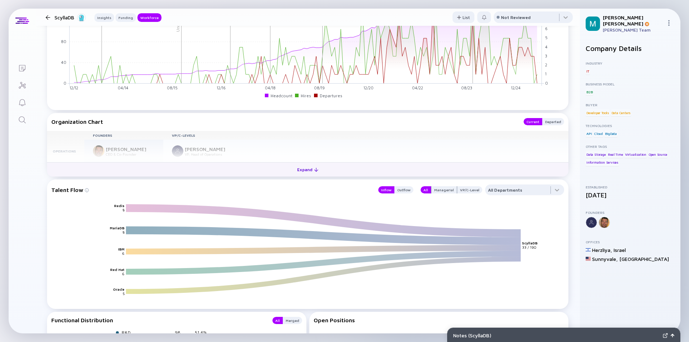
click at [297, 168] on div "Expand" at bounding box center [308, 169] width 30 height 11
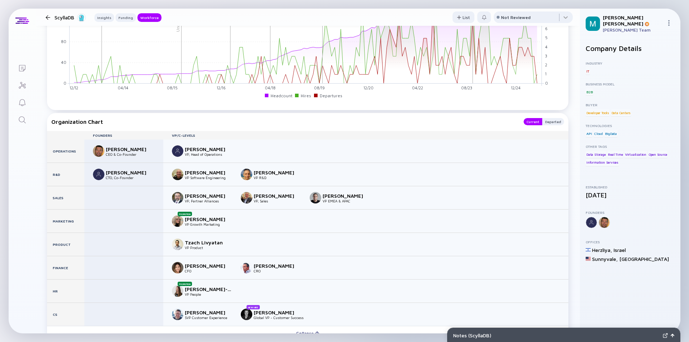
click at [47, 17] on div at bounding box center [48, 17] width 5 height 5
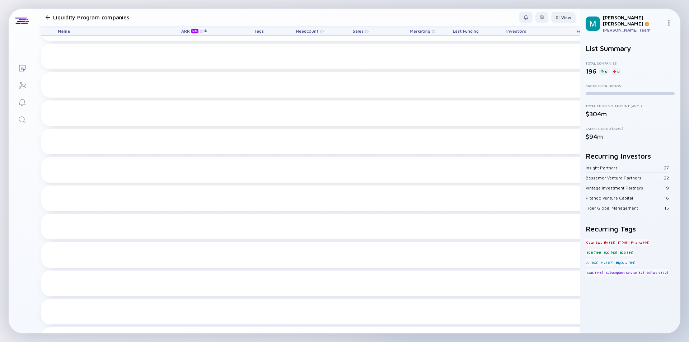
scroll to position [1780, 0]
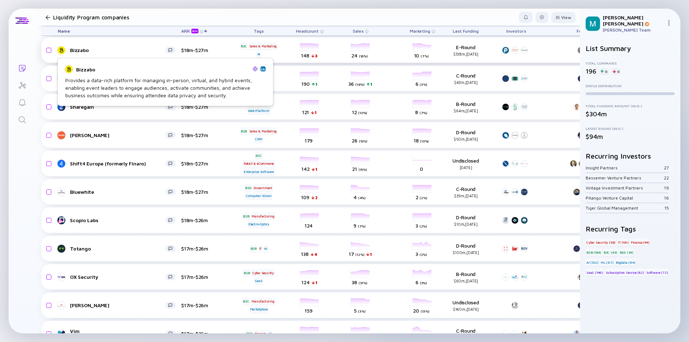
click at [118, 48] on div "Bizzabo" at bounding box center [117, 50] width 95 height 6
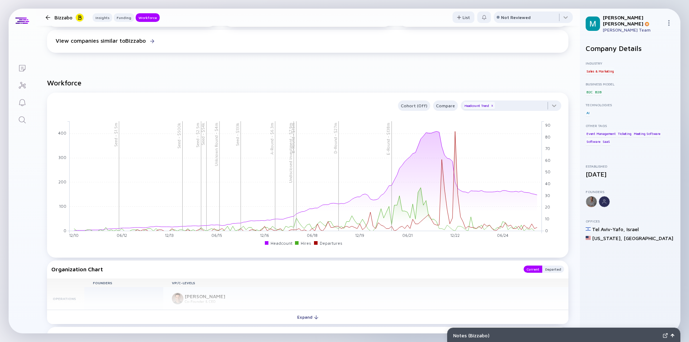
scroll to position [789, 0]
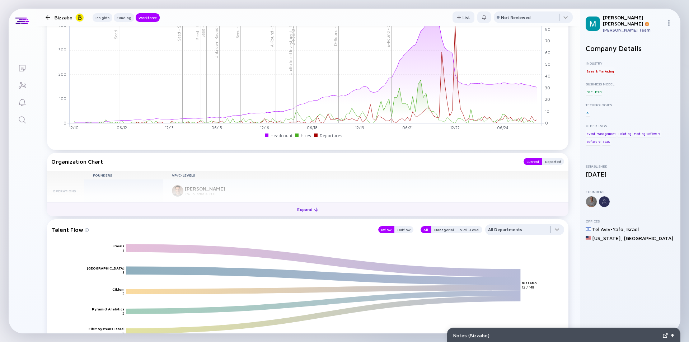
click at [305, 210] on div "Expand" at bounding box center [308, 209] width 30 height 11
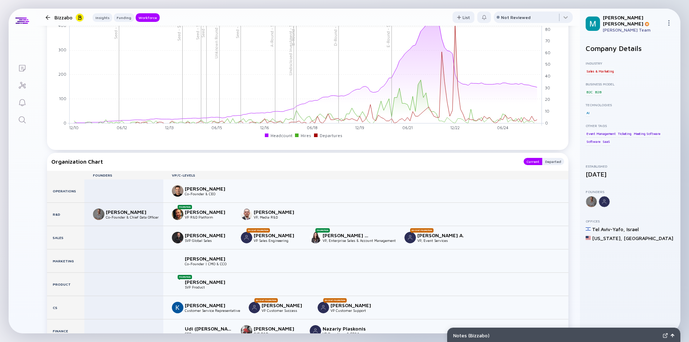
scroll to position [825, 0]
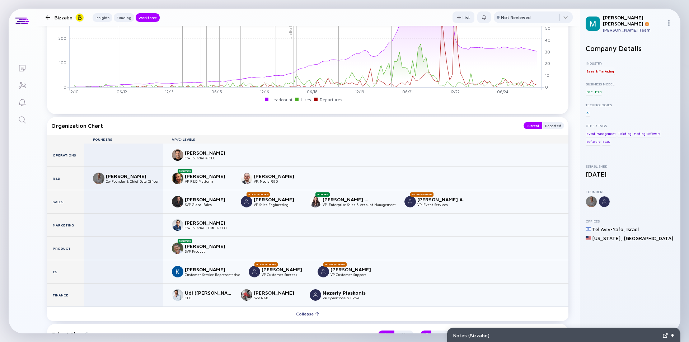
click at [47, 17] on div at bounding box center [48, 17] width 5 height 5
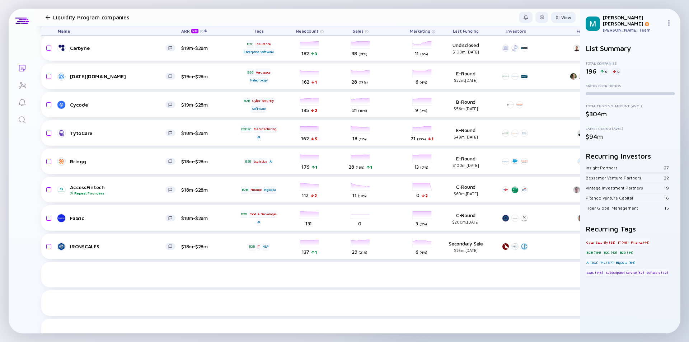
scroll to position [1314, 0]
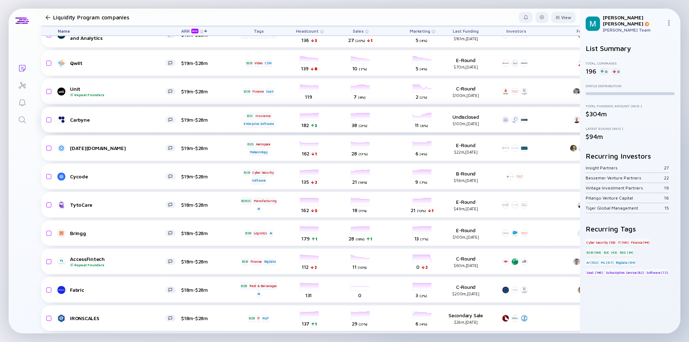
click at [137, 121] on div "Carbyne" at bounding box center [117, 120] width 95 height 6
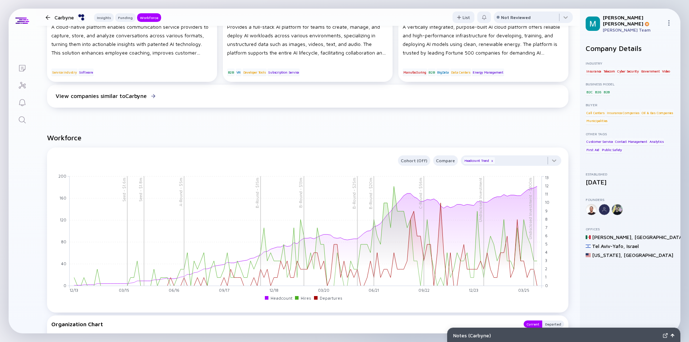
scroll to position [659, 0]
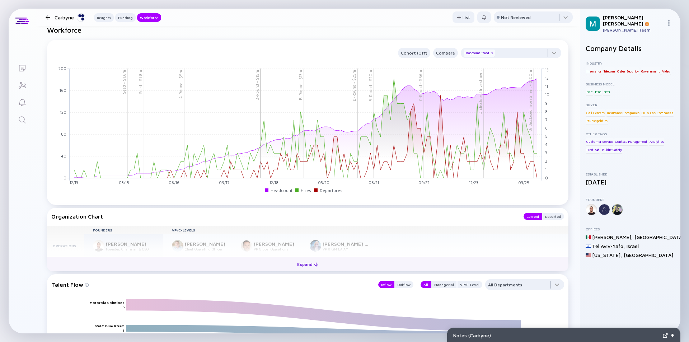
click at [305, 265] on div "Expand" at bounding box center [308, 264] width 30 height 11
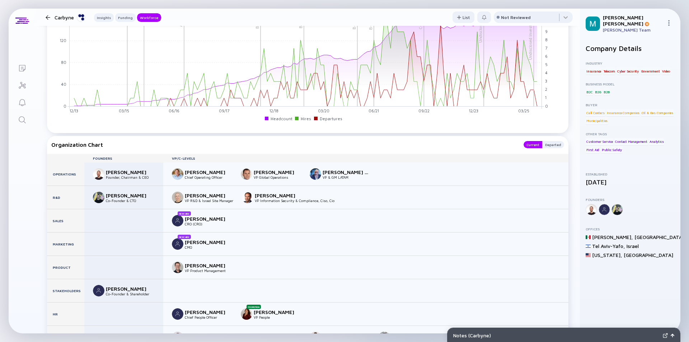
scroll to position [802, 0]
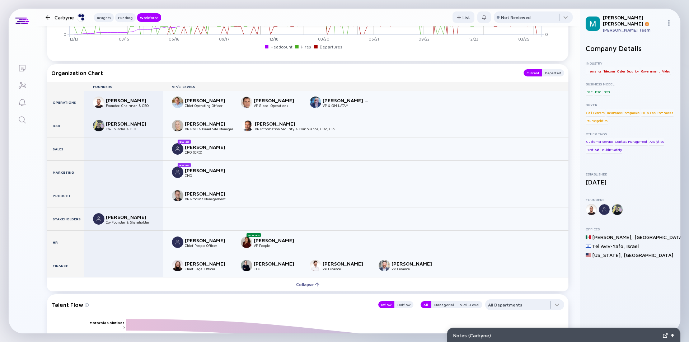
click at [46, 15] on div at bounding box center [48, 17] width 5 height 5
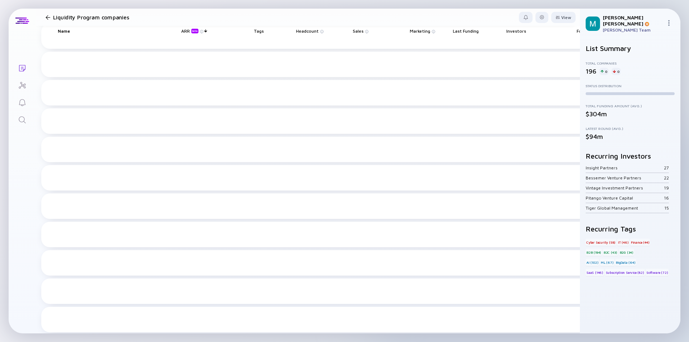
scroll to position [1314, 0]
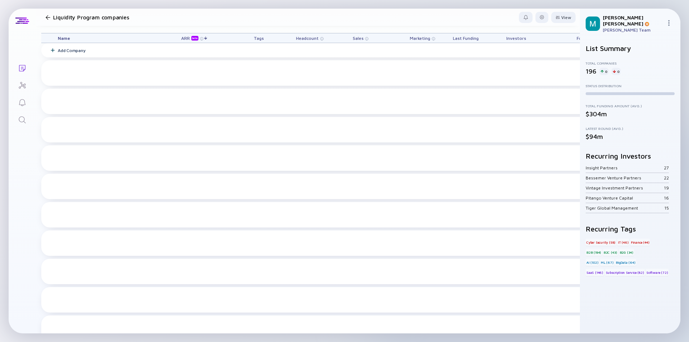
scroll to position [1314, 0]
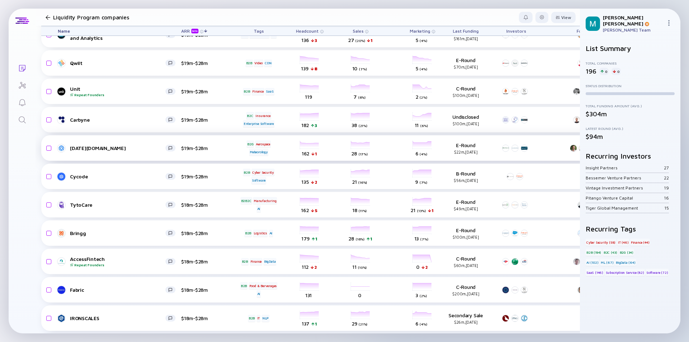
click at [121, 146] on div "[DATE][DOMAIN_NAME]" at bounding box center [117, 148] width 95 height 6
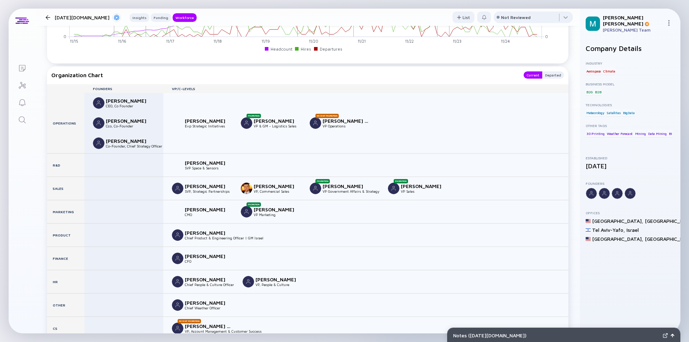
scroll to position [789, 0]
